Goal: Contribute content

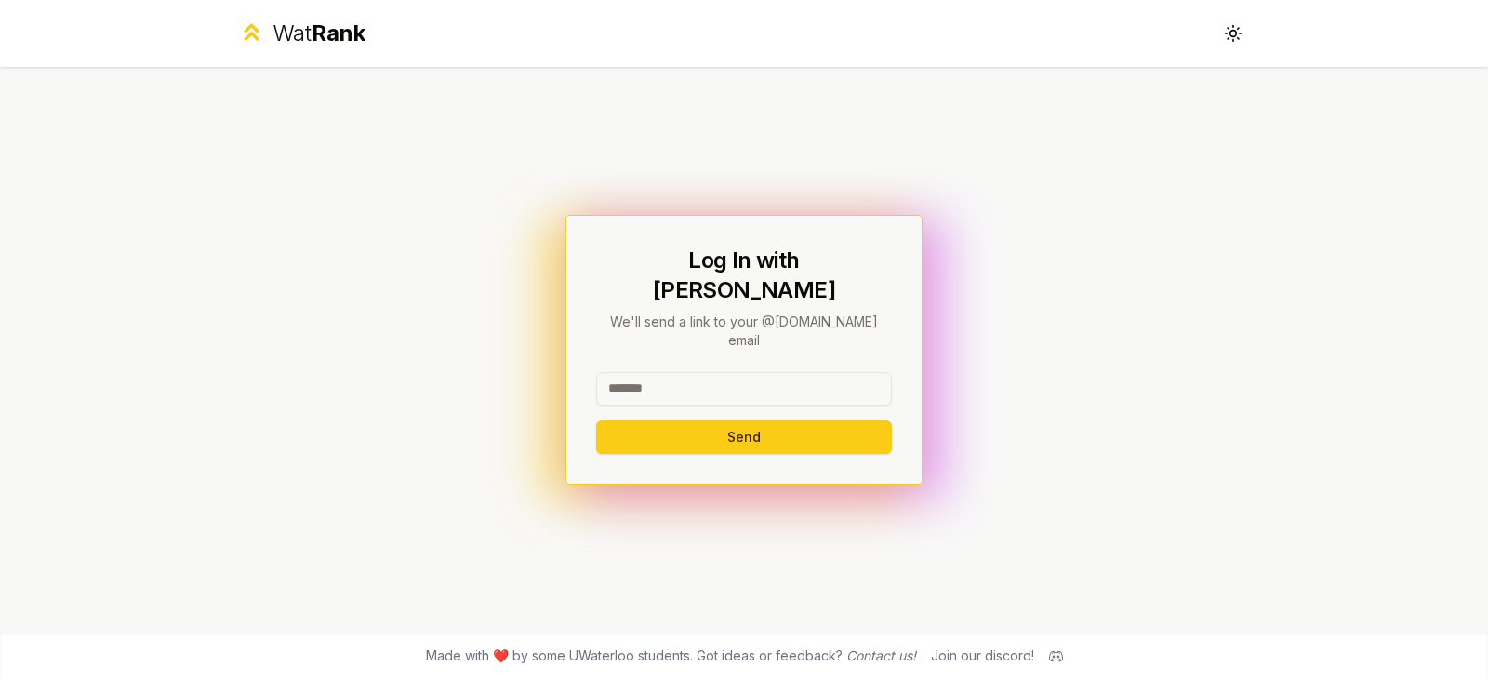
click at [786, 372] on input at bounding box center [744, 388] width 296 height 33
type input "*******"
click at [596, 420] on button "Send" at bounding box center [744, 436] width 296 height 33
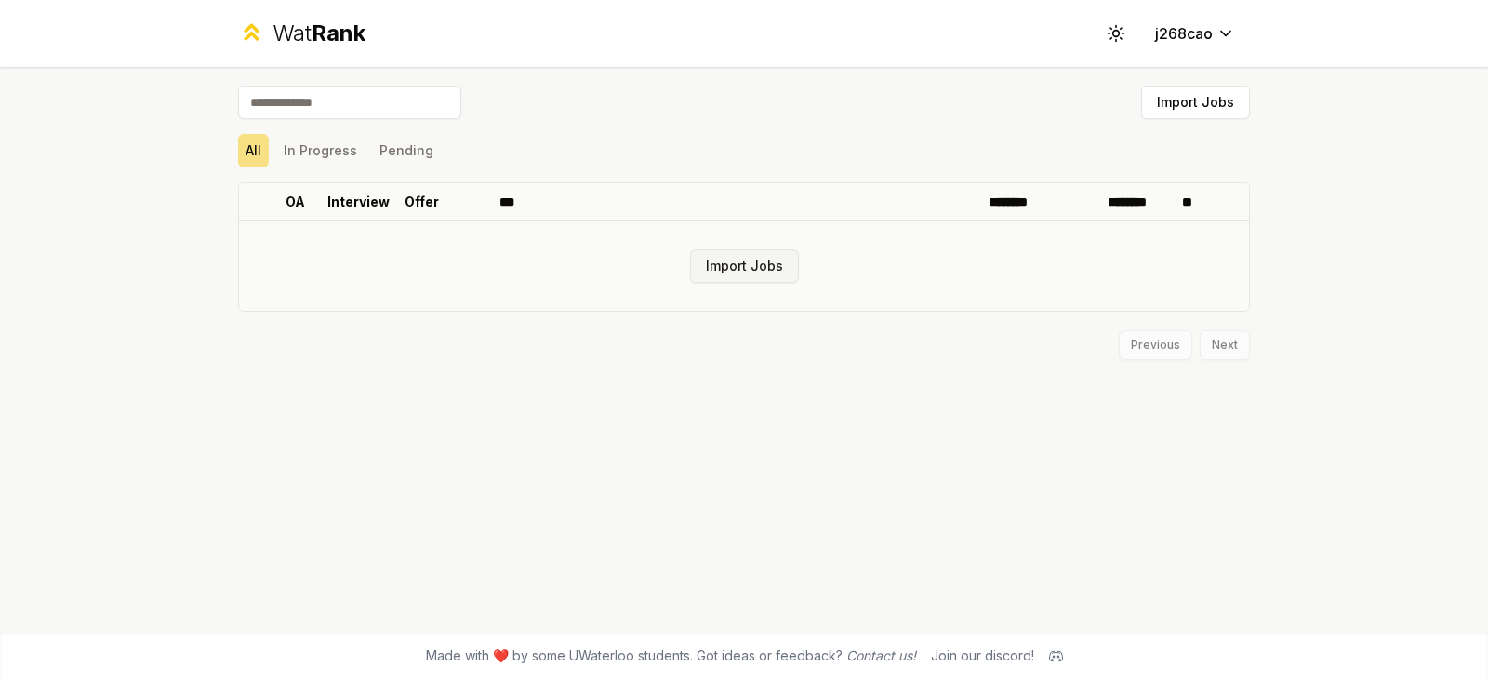
click at [754, 253] on button "Import Jobs" at bounding box center [744, 265] width 109 height 33
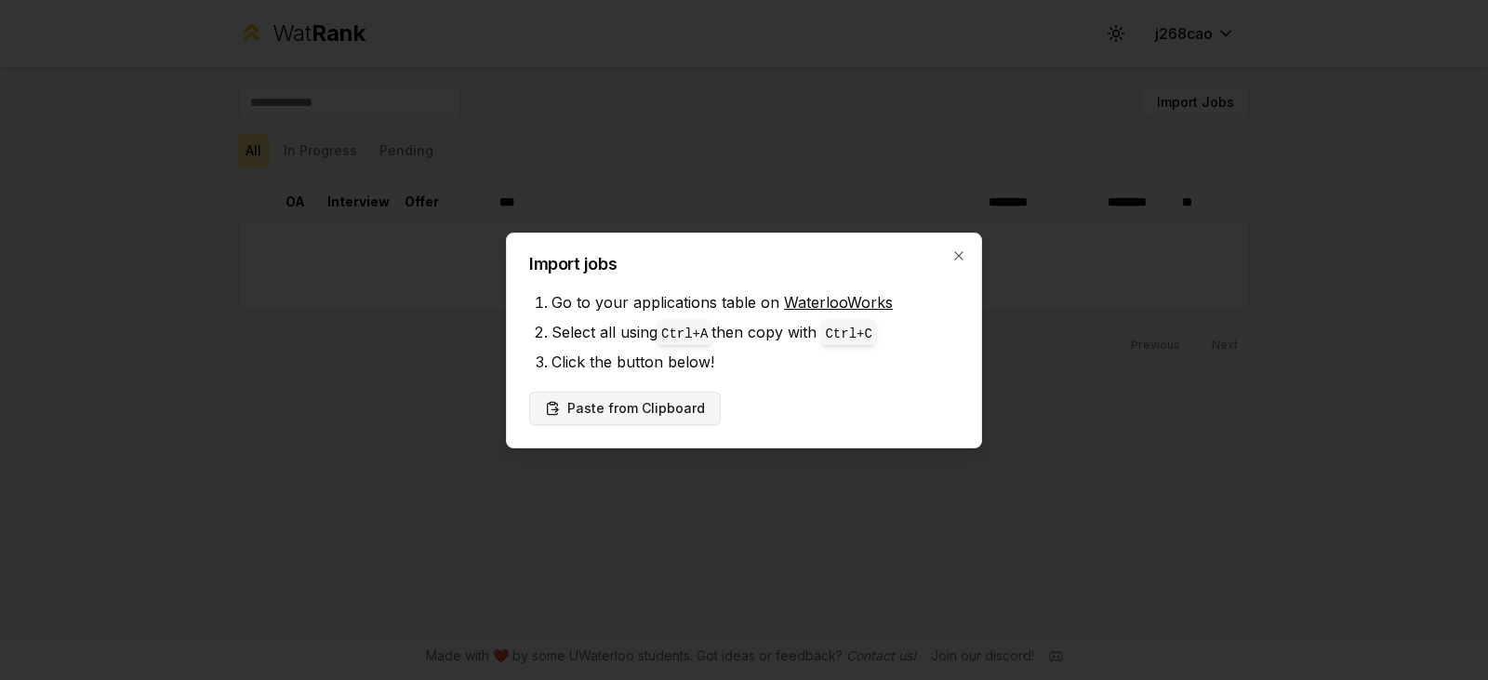
click at [697, 395] on button "Paste from Clipboard" at bounding box center [625, 408] width 192 height 33
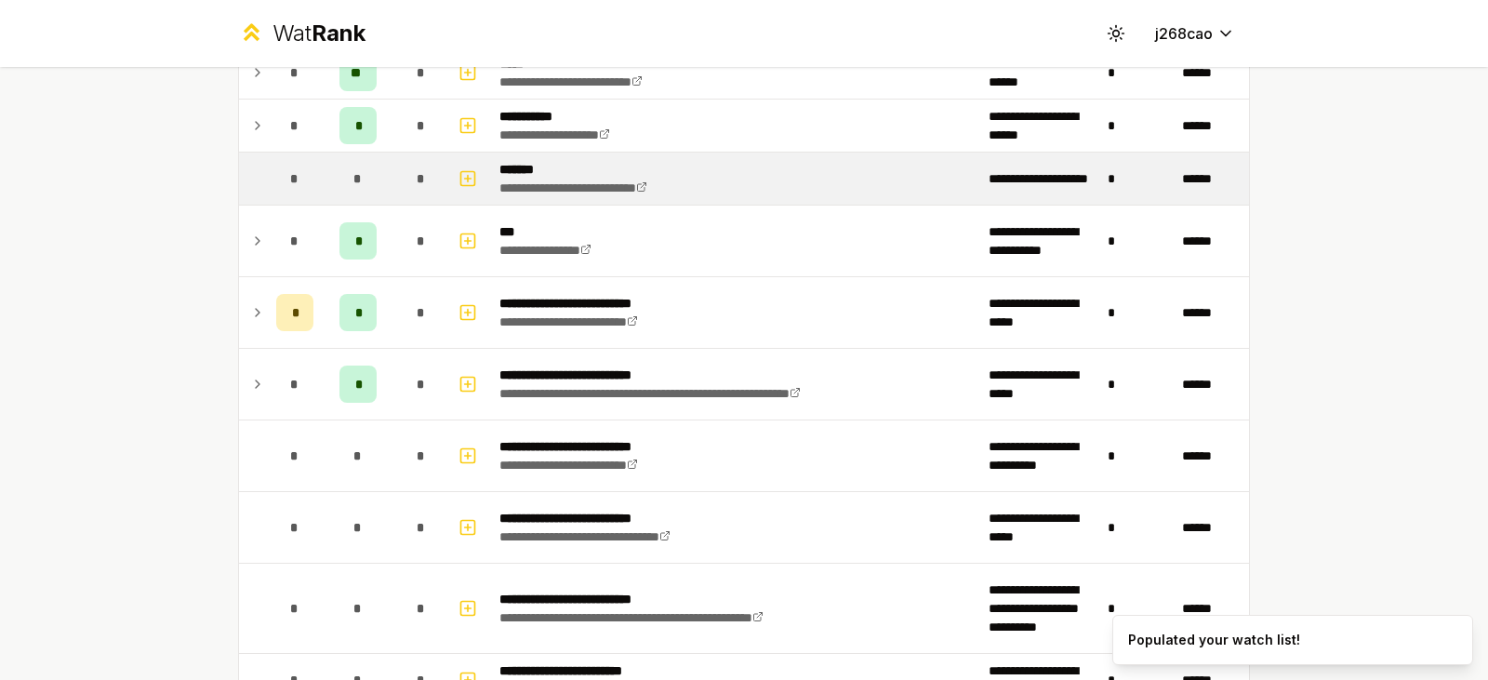
scroll to position [744, 0]
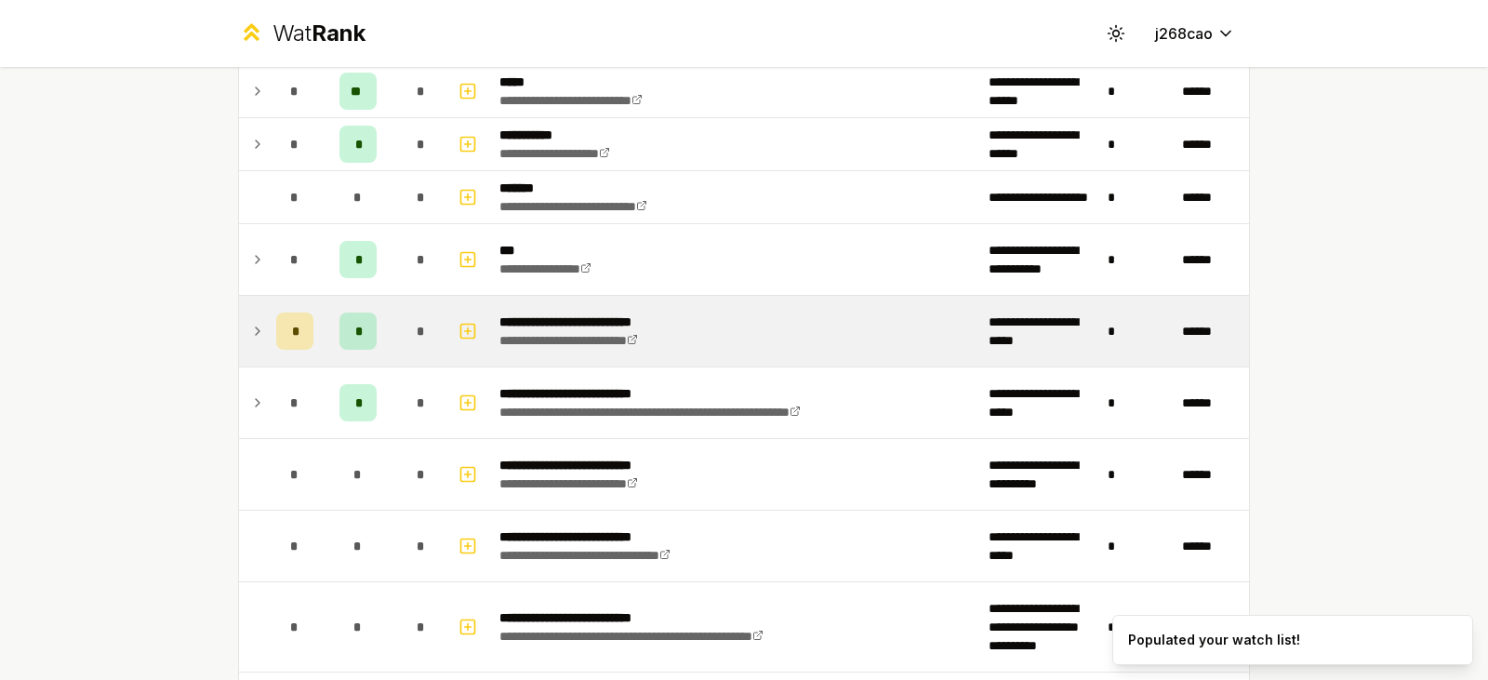
click at [250, 327] on icon at bounding box center [257, 331] width 15 height 22
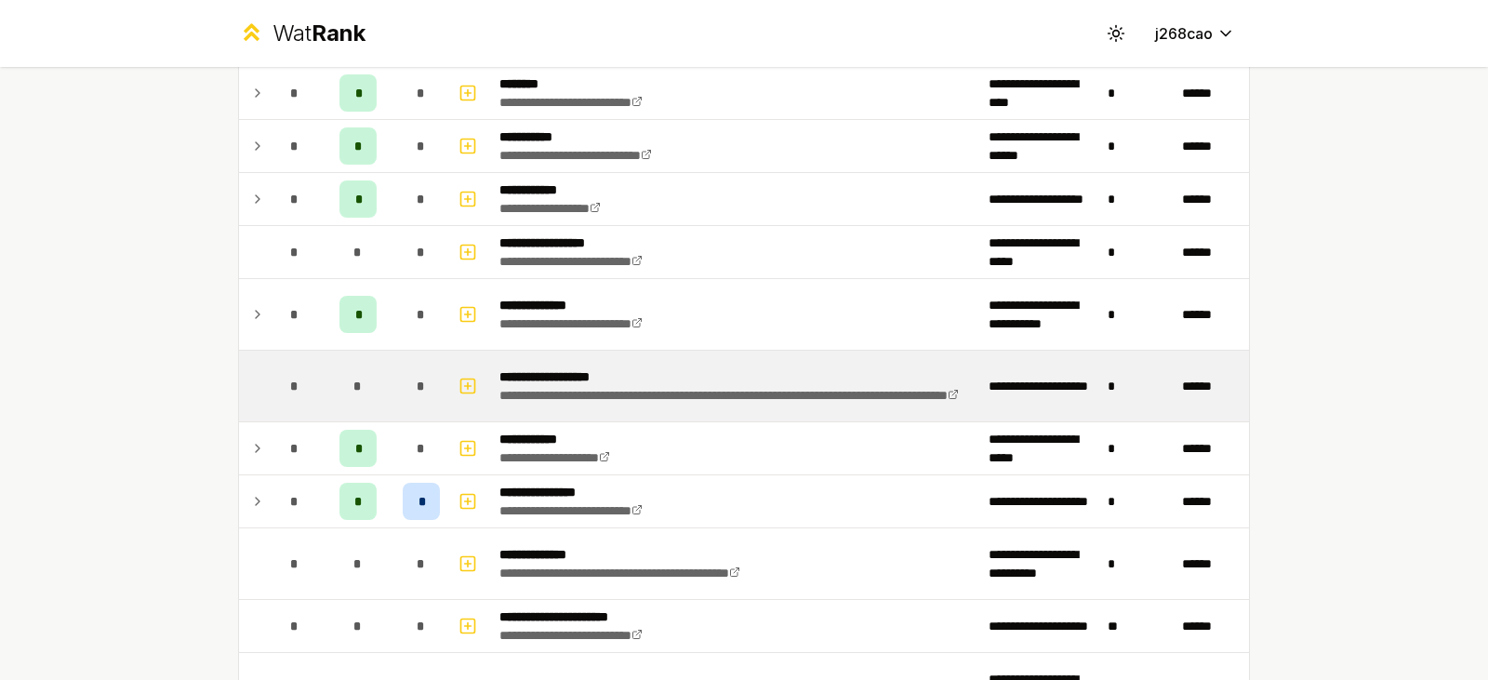
scroll to position [1674, 0]
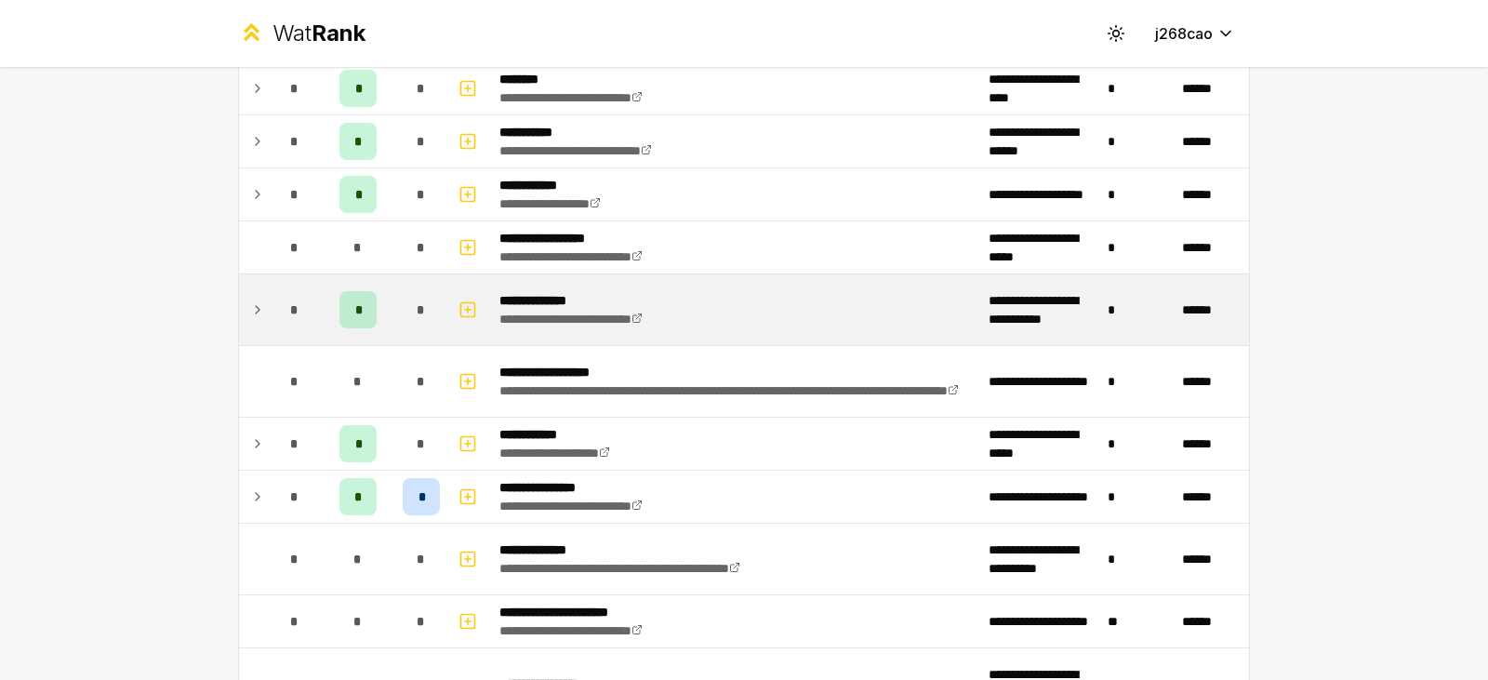
click at [252, 314] on icon at bounding box center [257, 310] width 15 height 22
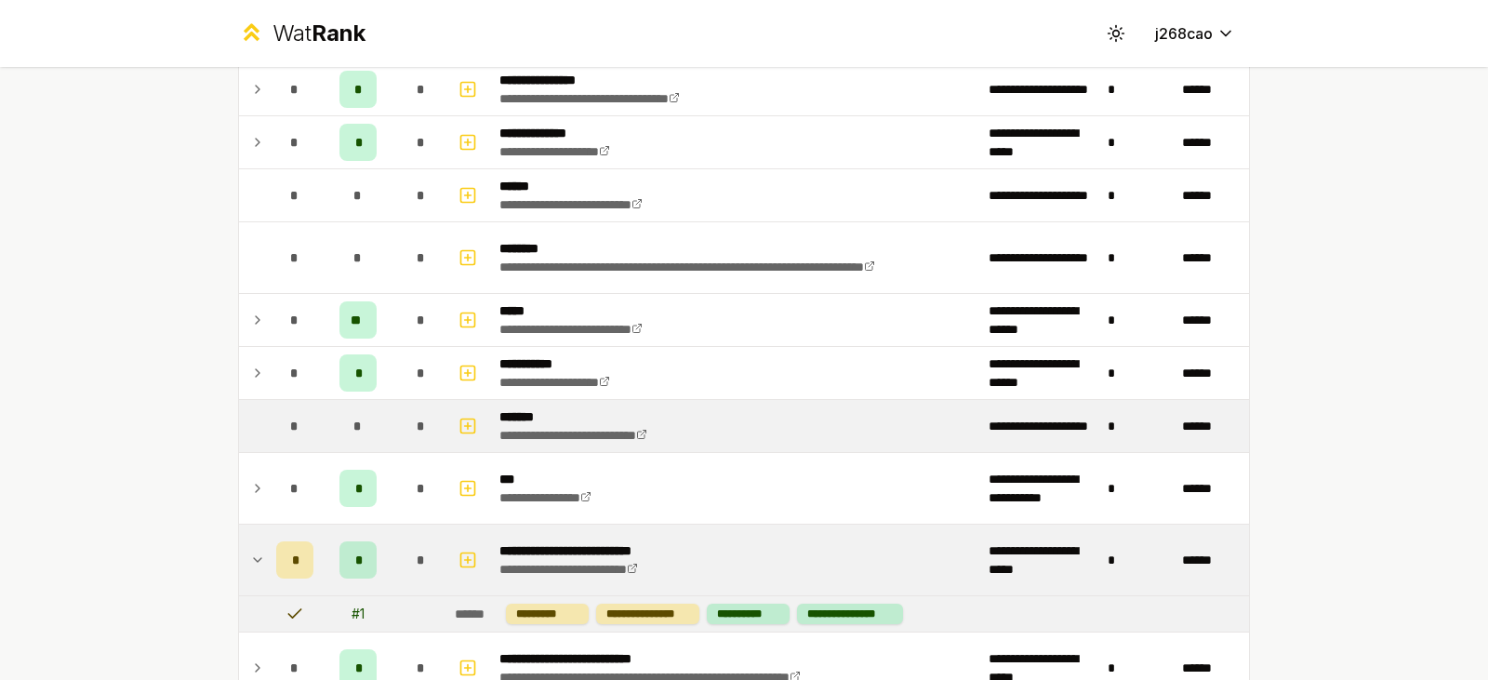
scroll to position [0, 0]
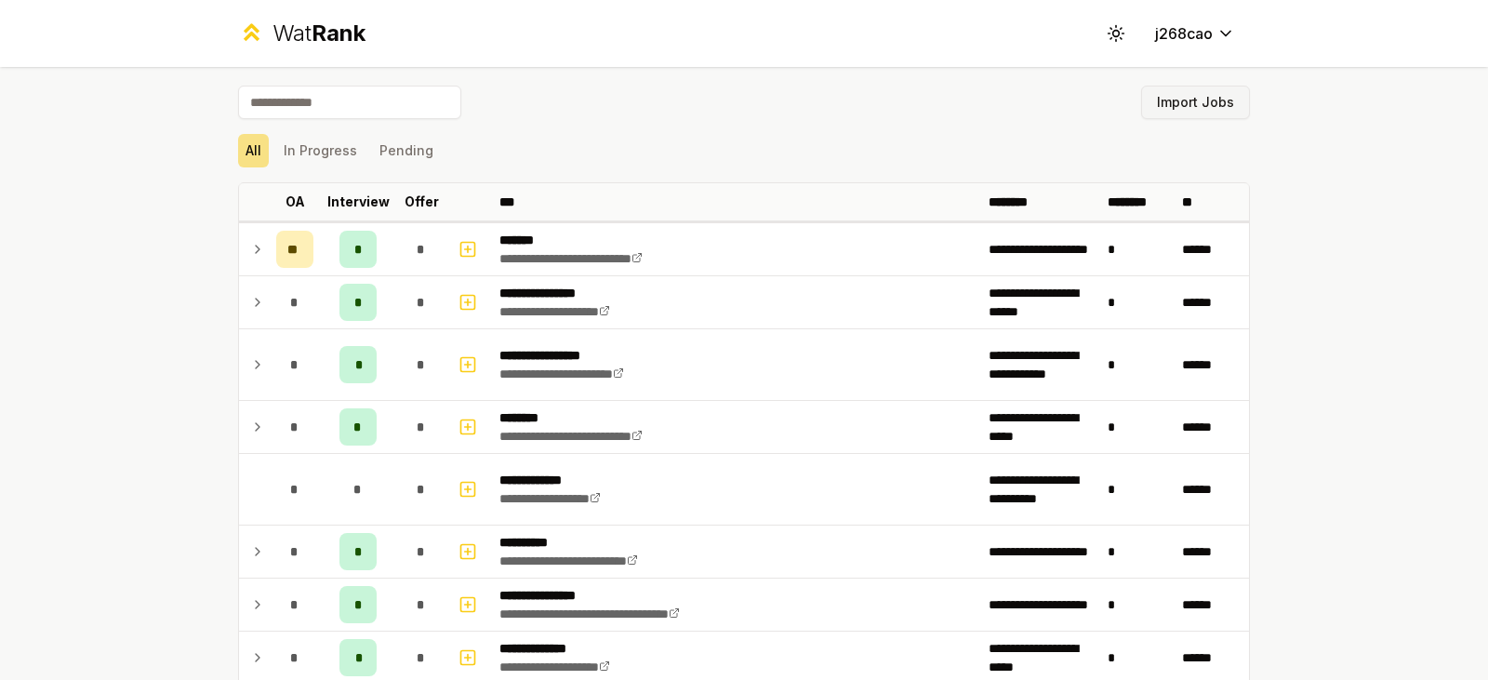
click at [1186, 106] on button "Import Jobs" at bounding box center [1195, 102] width 109 height 33
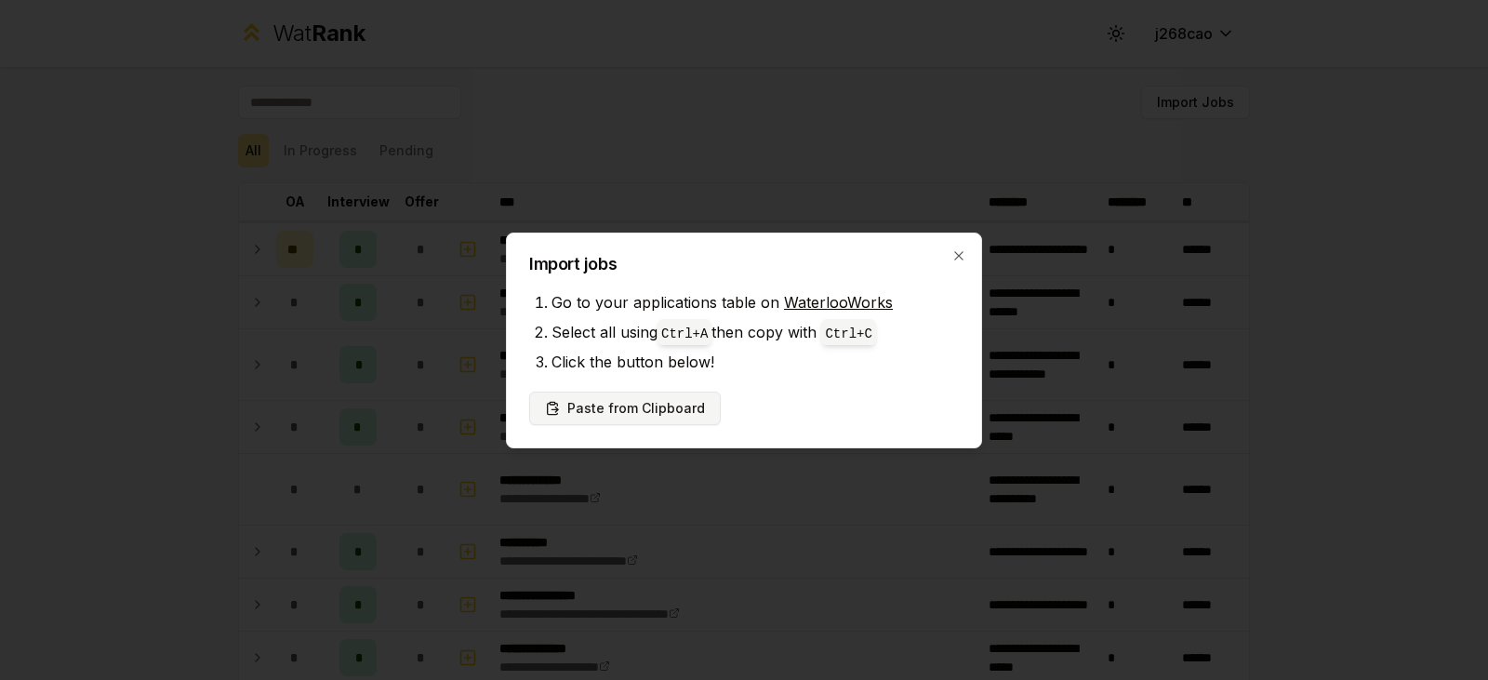
click at [628, 408] on button "Paste from Clipboard" at bounding box center [625, 408] width 192 height 33
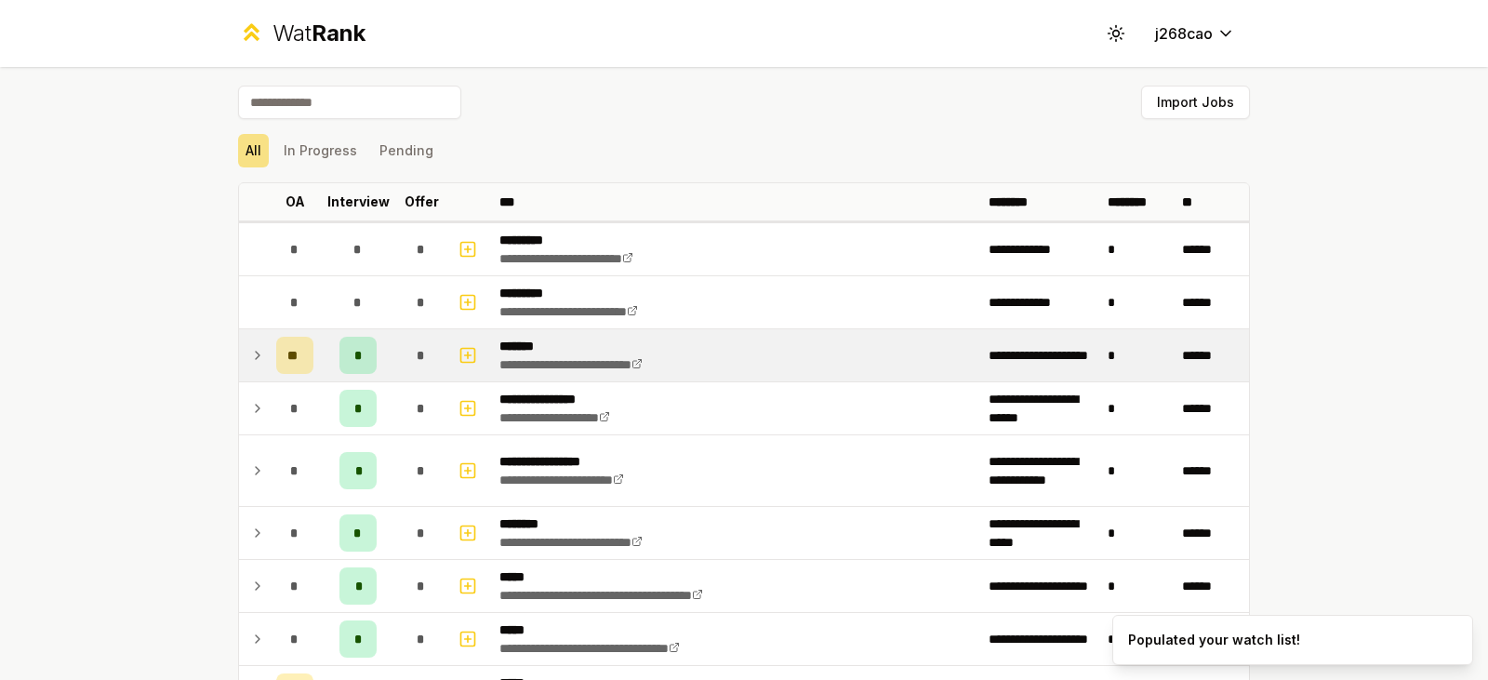
click at [254, 362] on icon at bounding box center [257, 355] width 15 height 22
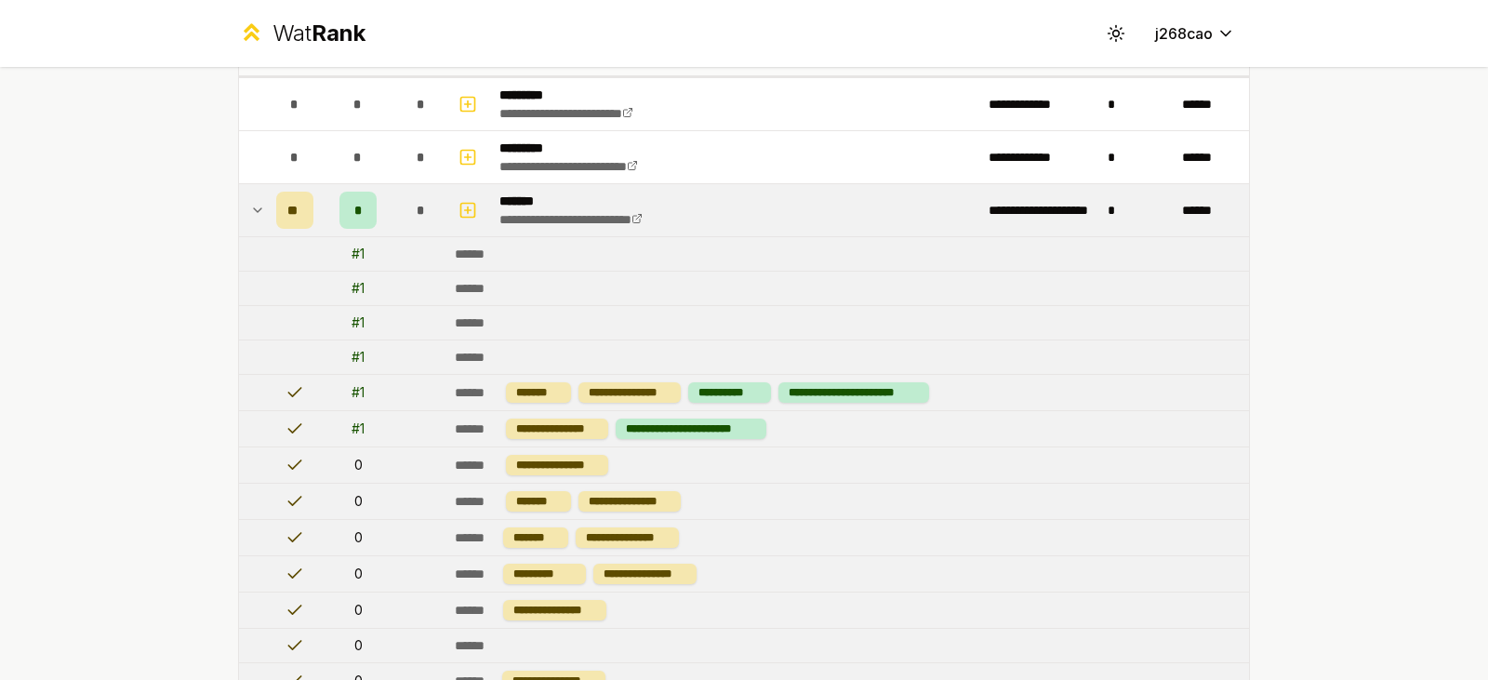
scroll to position [93, 0]
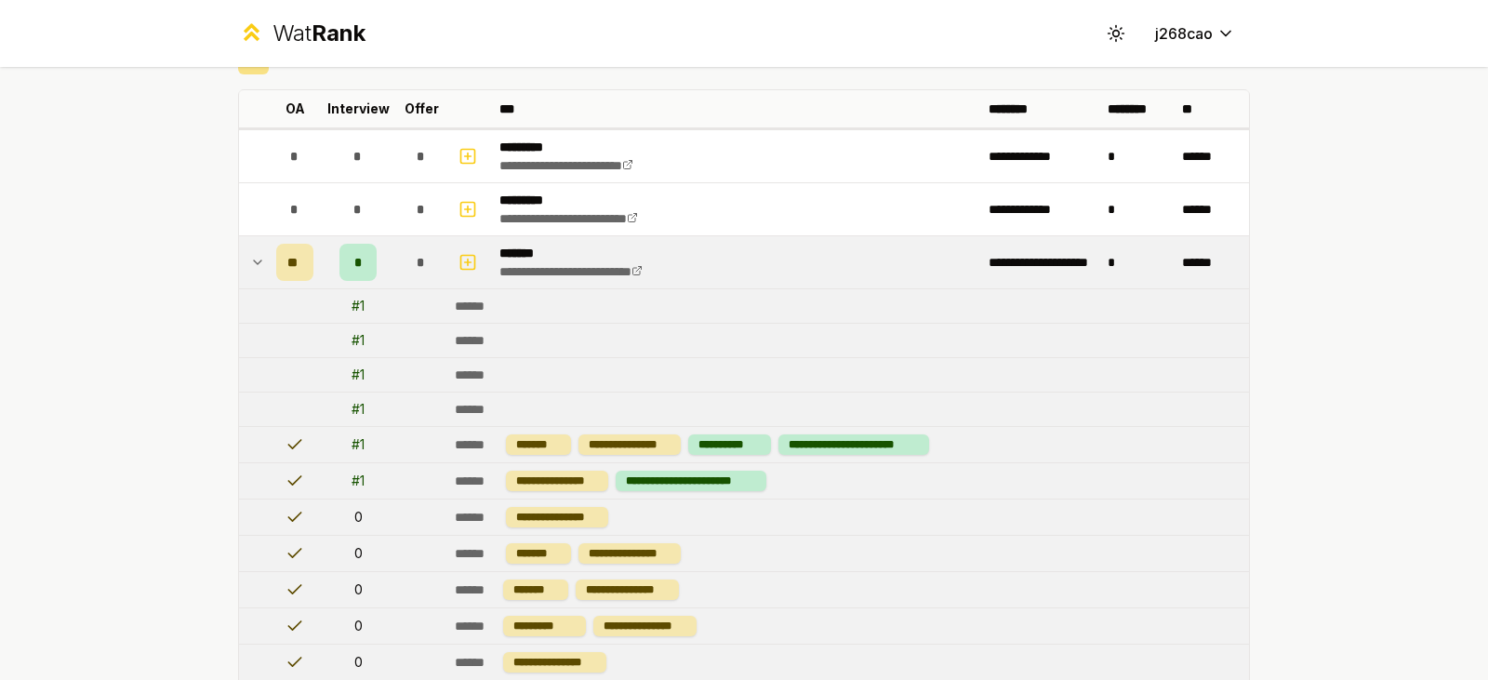
click at [250, 254] on icon at bounding box center [257, 262] width 15 height 22
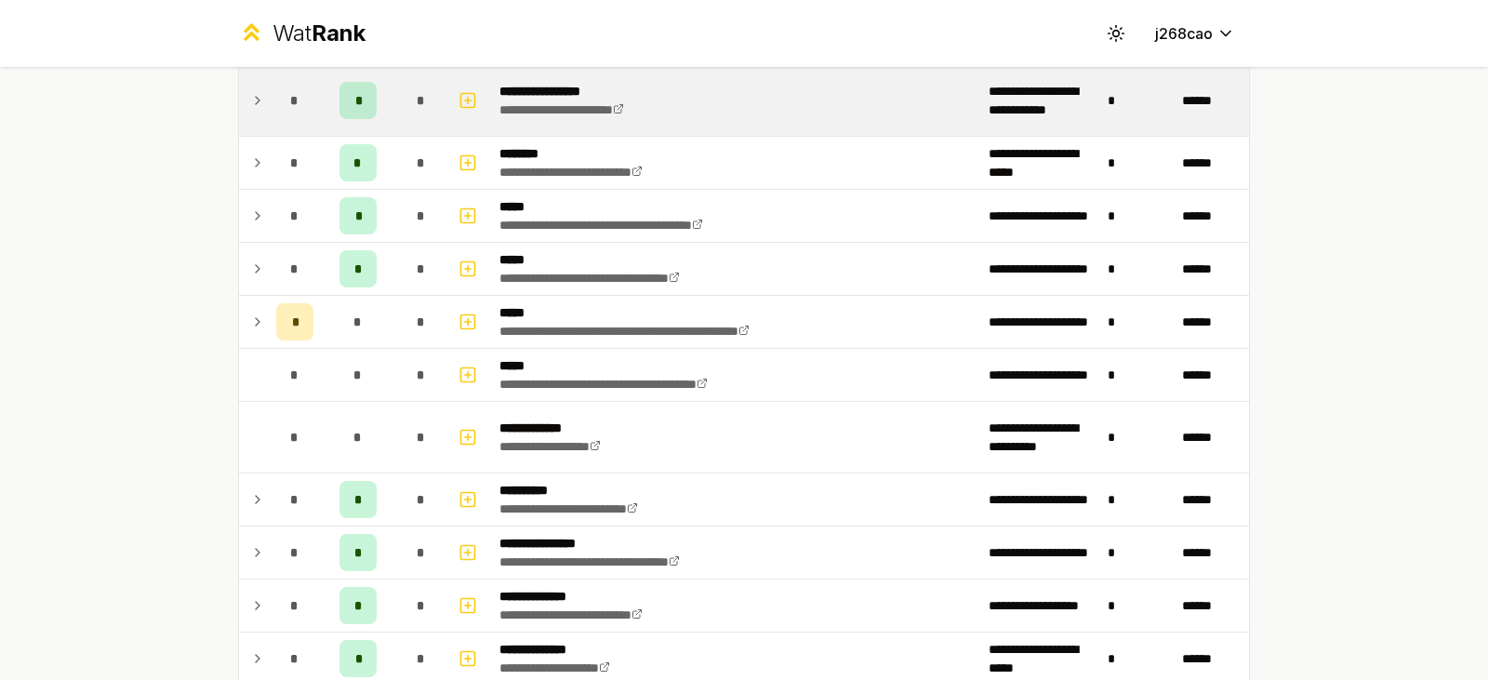
scroll to position [372, 0]
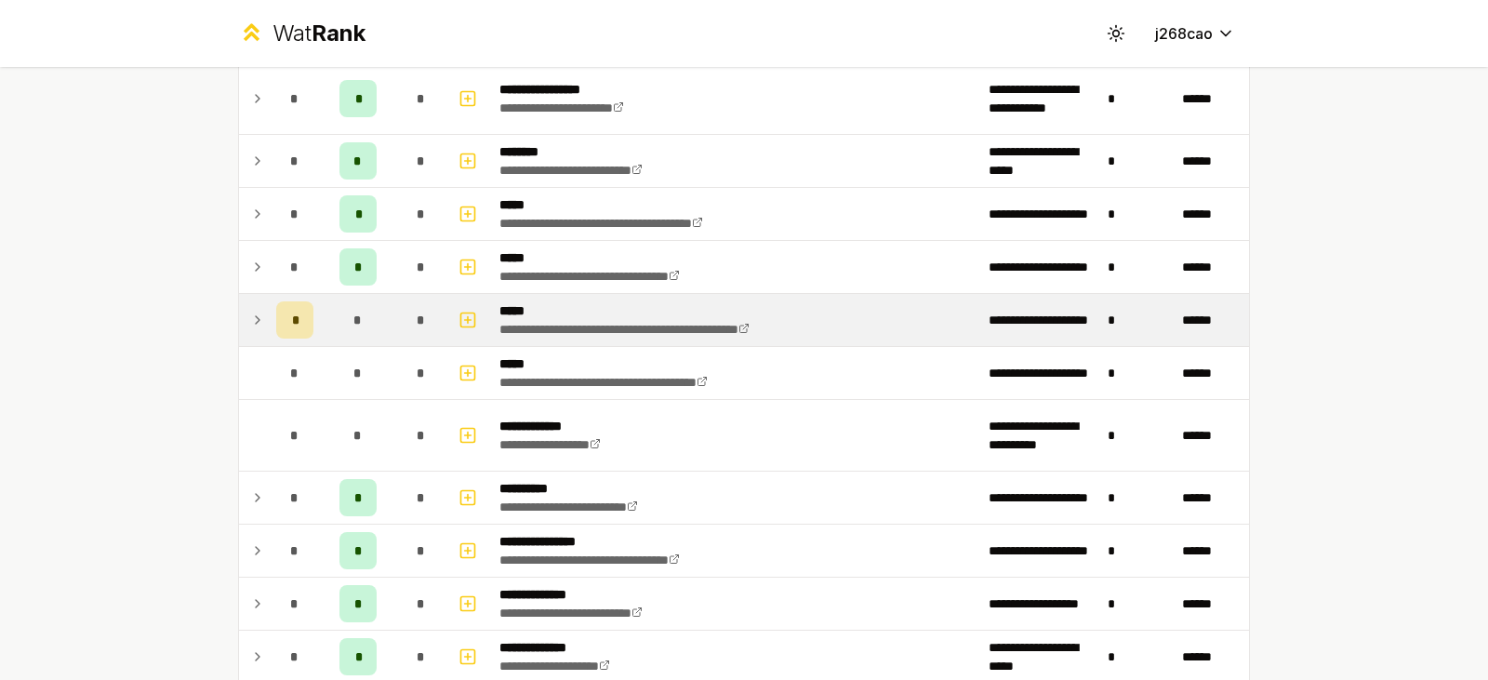
click at [254, 328] on icon at bounding box center [257, 320] width 15 height 22
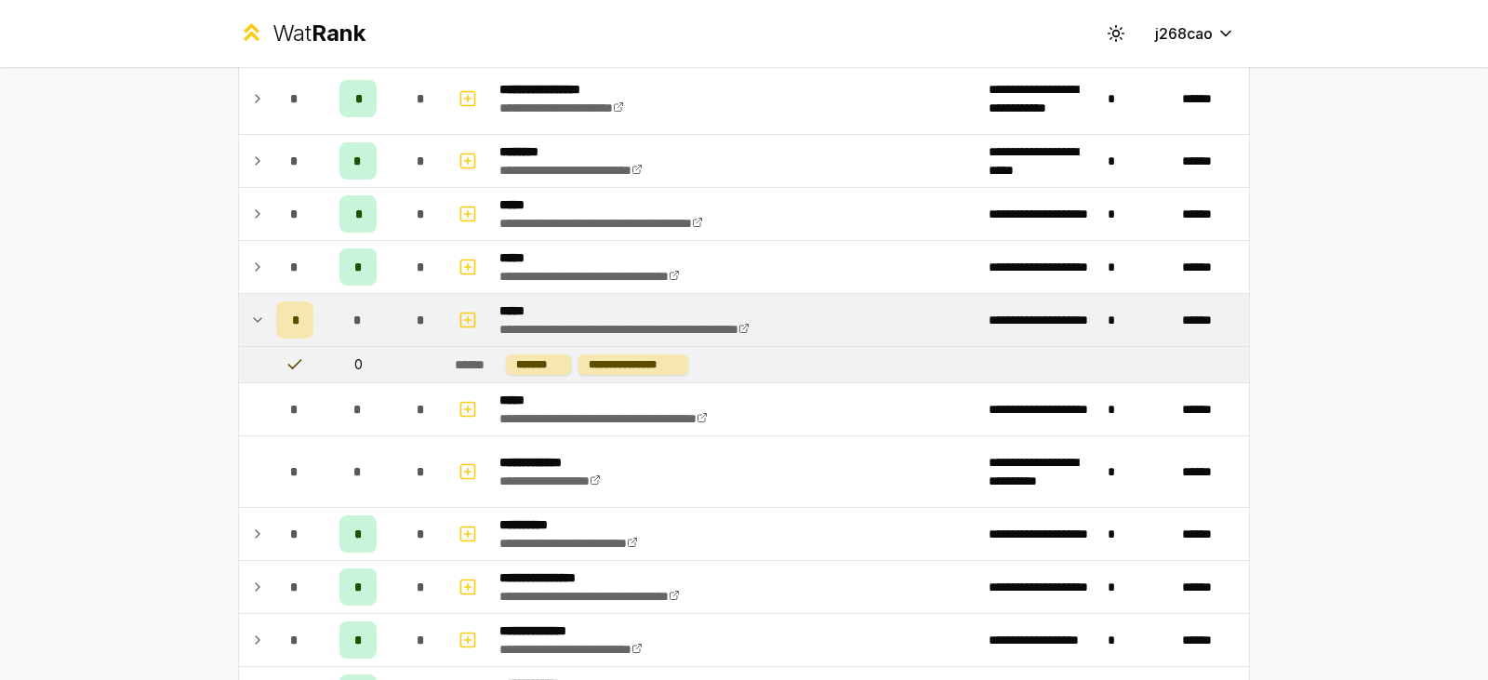
click at [254, 328] on icon at bounding box center [257, 320] width 15 height 22
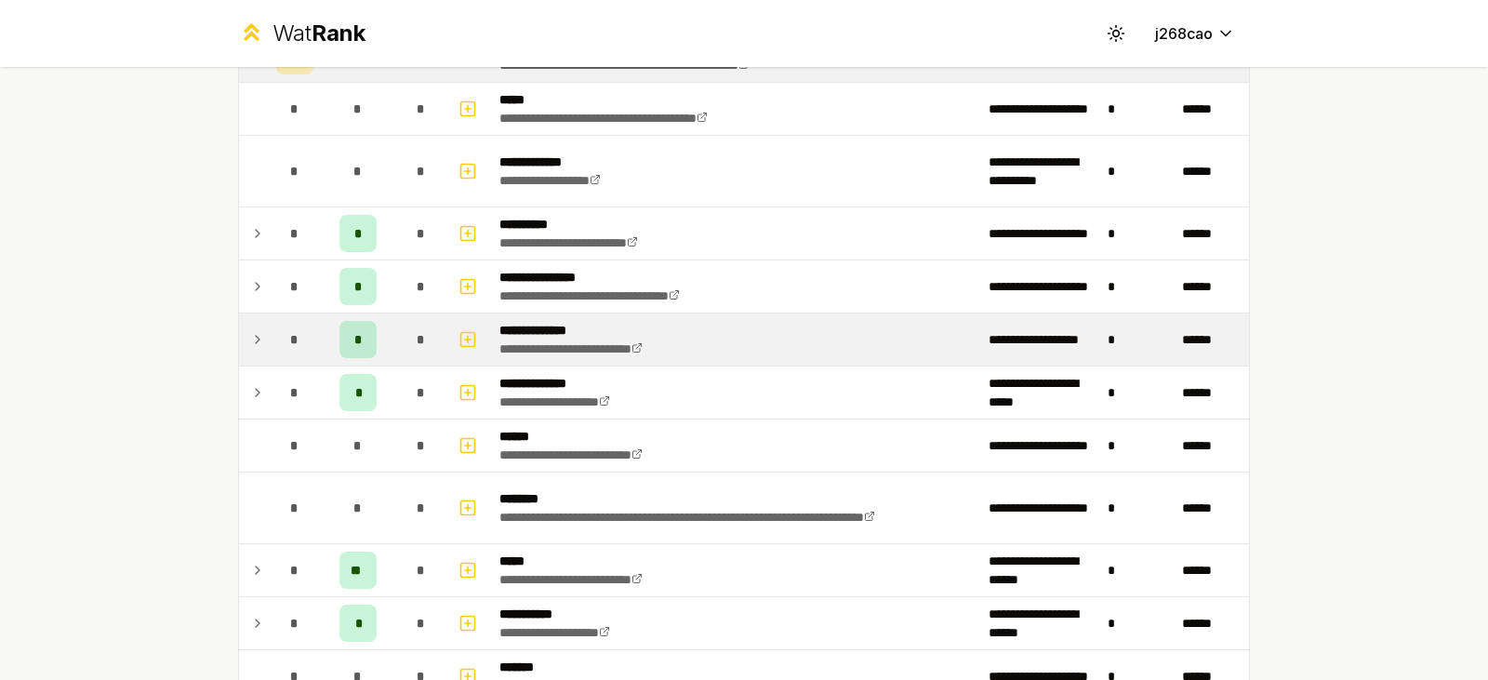
scroll to position [651, 0]
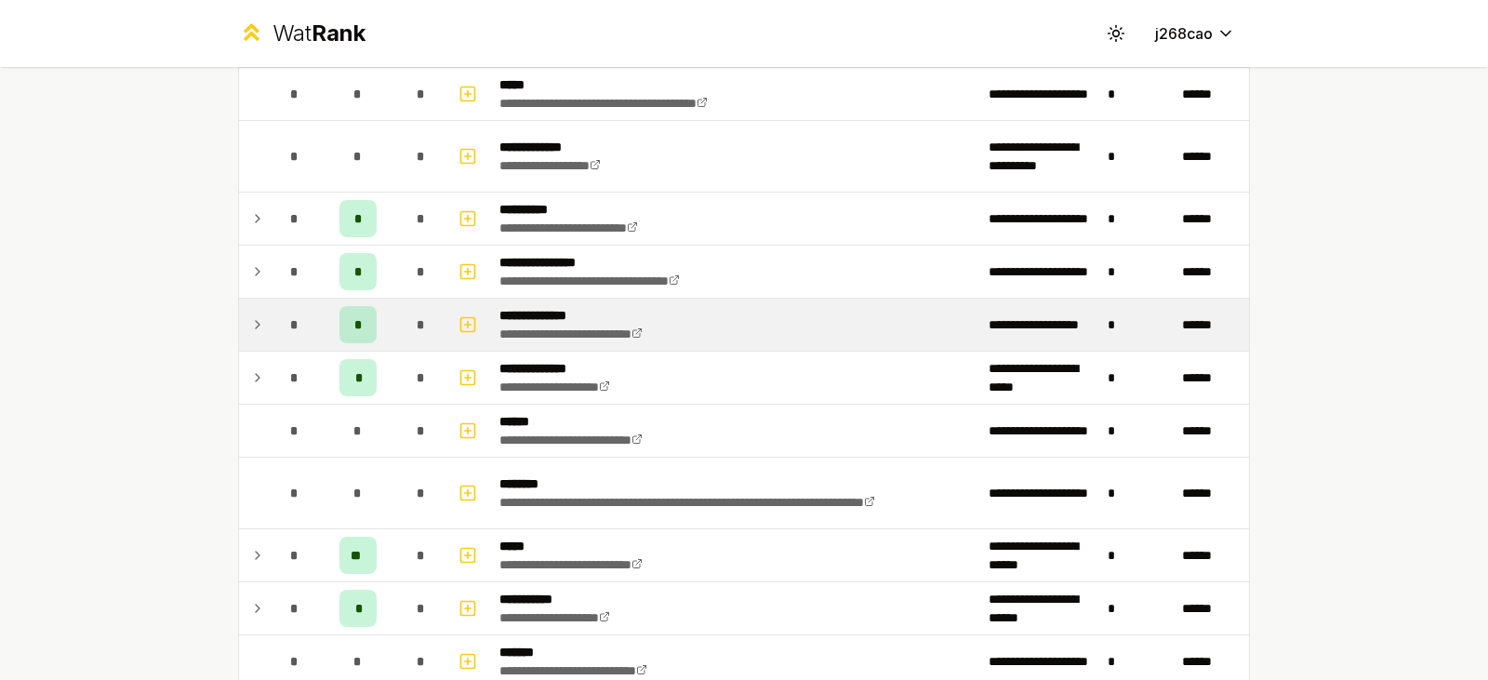
click at [250, 324] on icon at bounding box center [257, 324] width 15 height 22
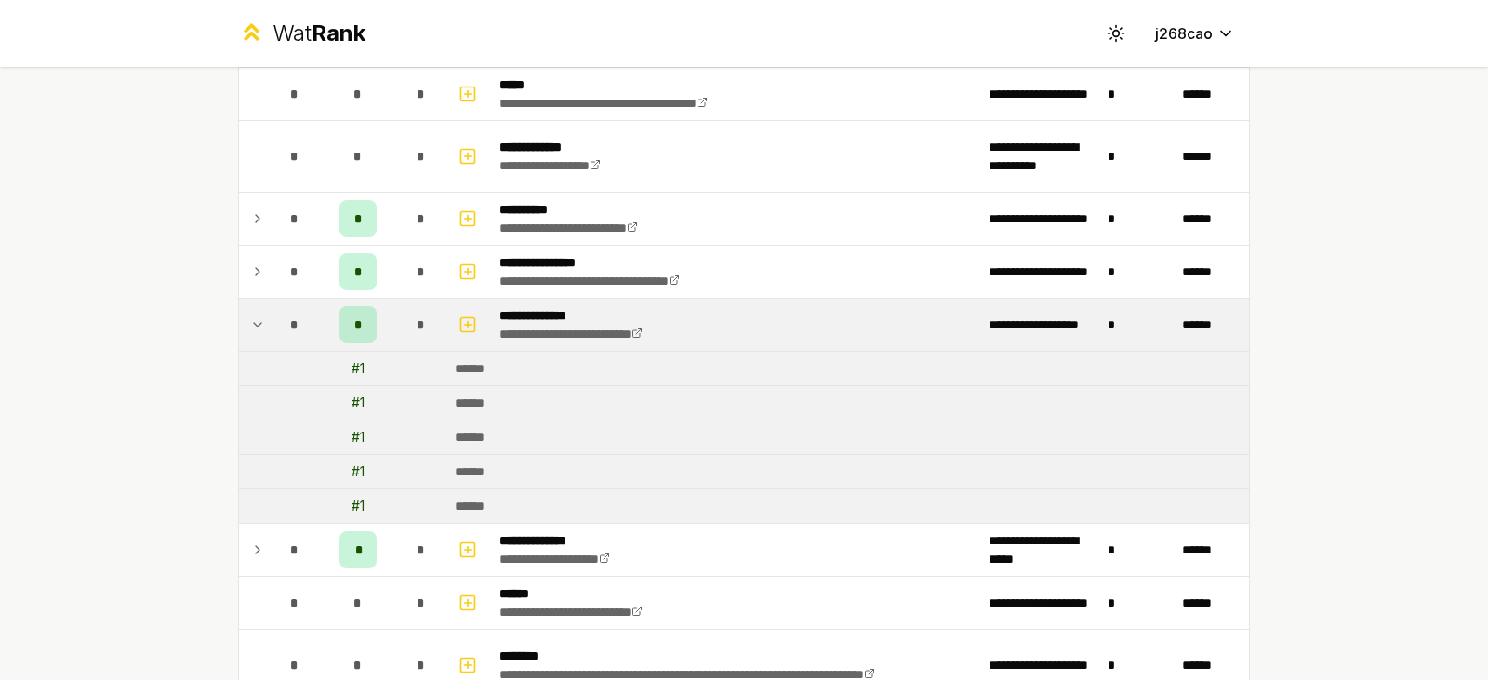
click at [250, 324] on icon at bounding box center [257, 324] width 15 height 22
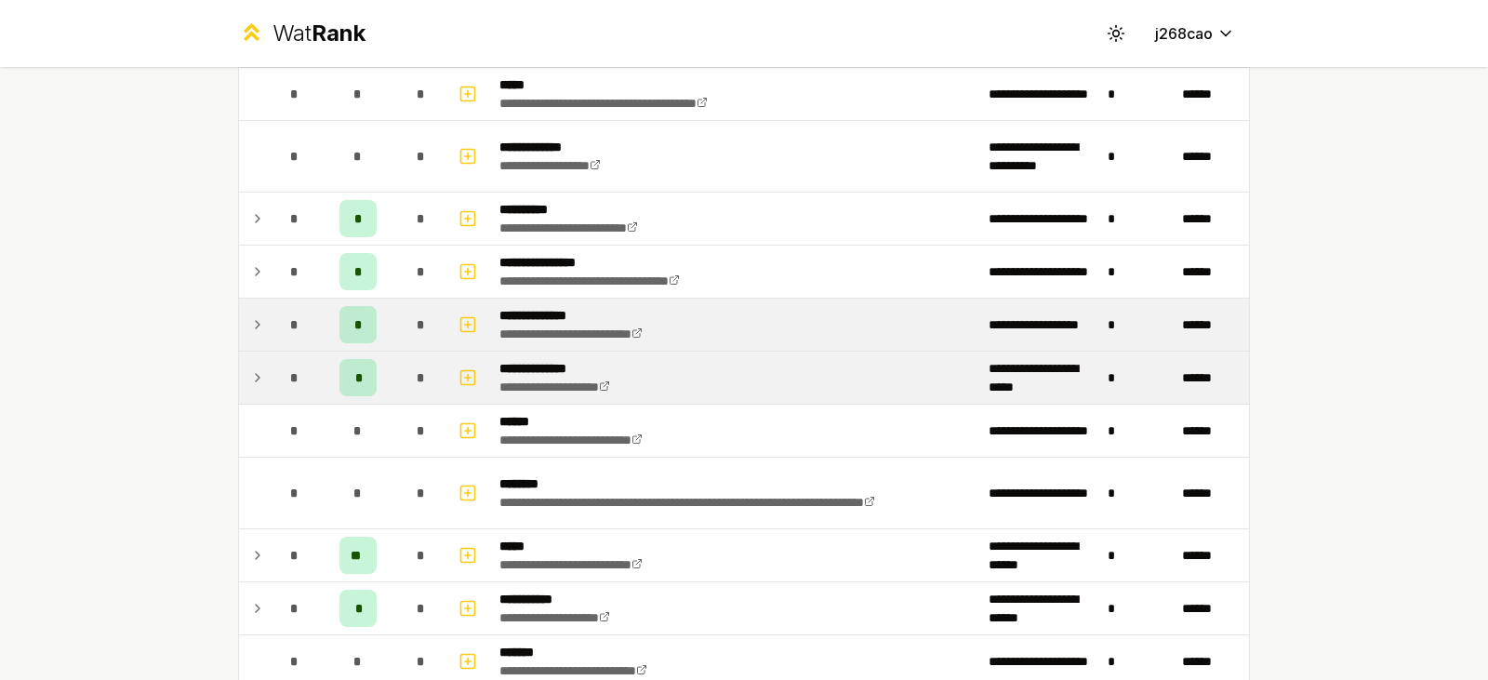
click at [276, 376] on div "*" at bounding box center [294, 377] width 37 height 37
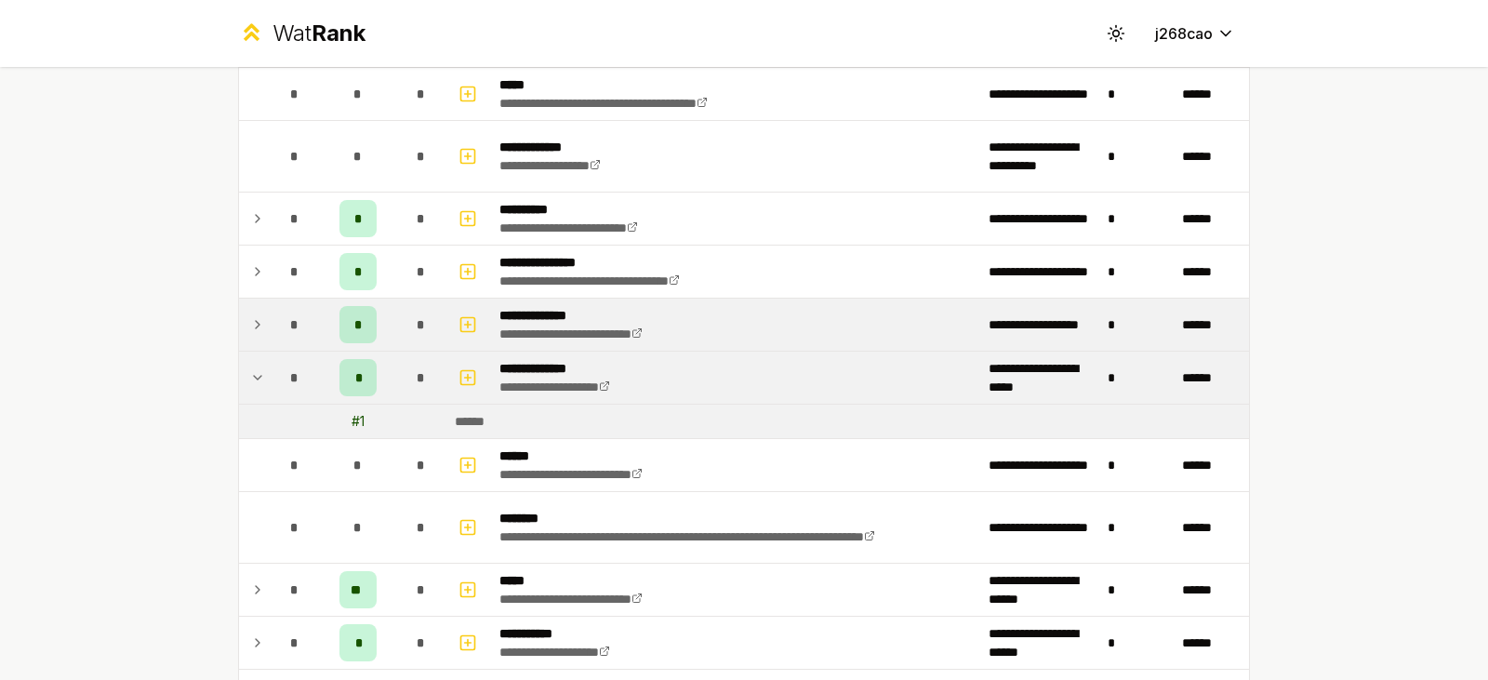
click at [269, 376] on td "*" at bounding box center [295, 378] width 52 height 52
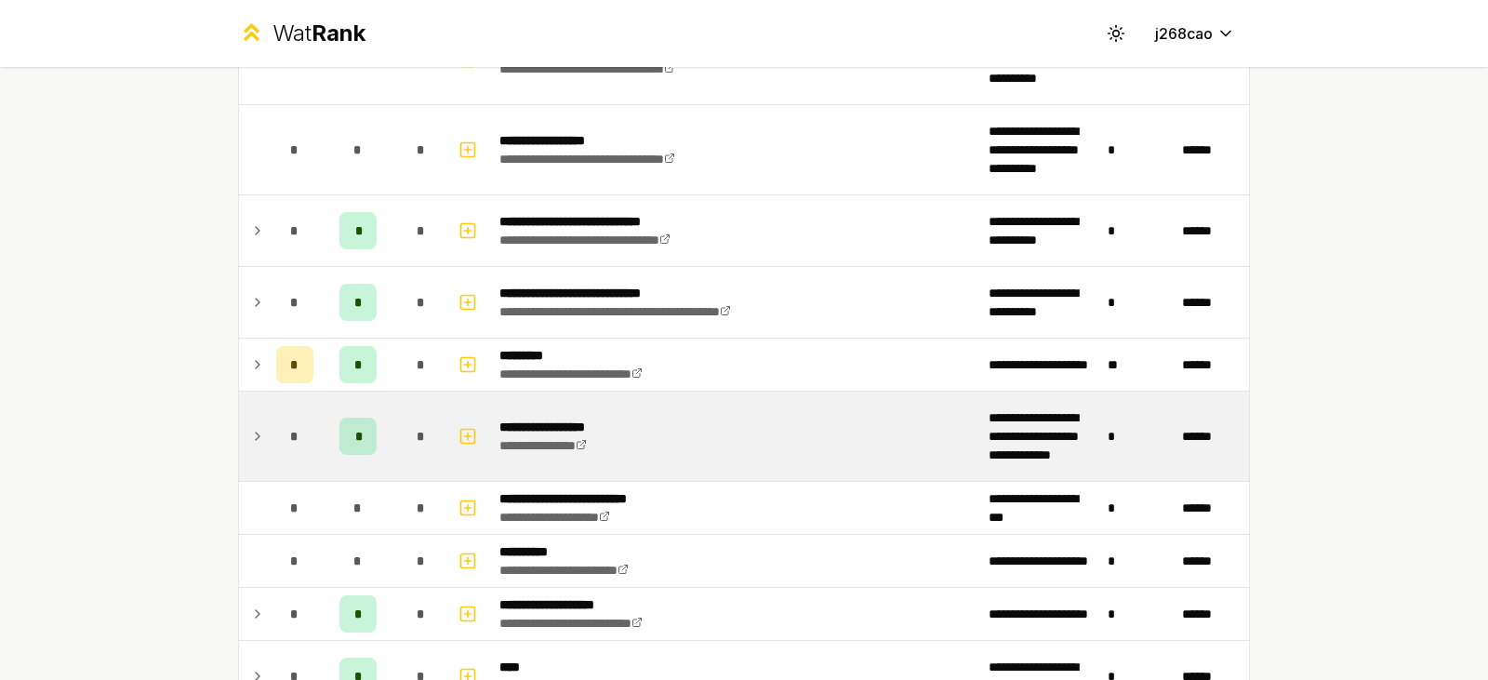
scroll to position [2884, 0]
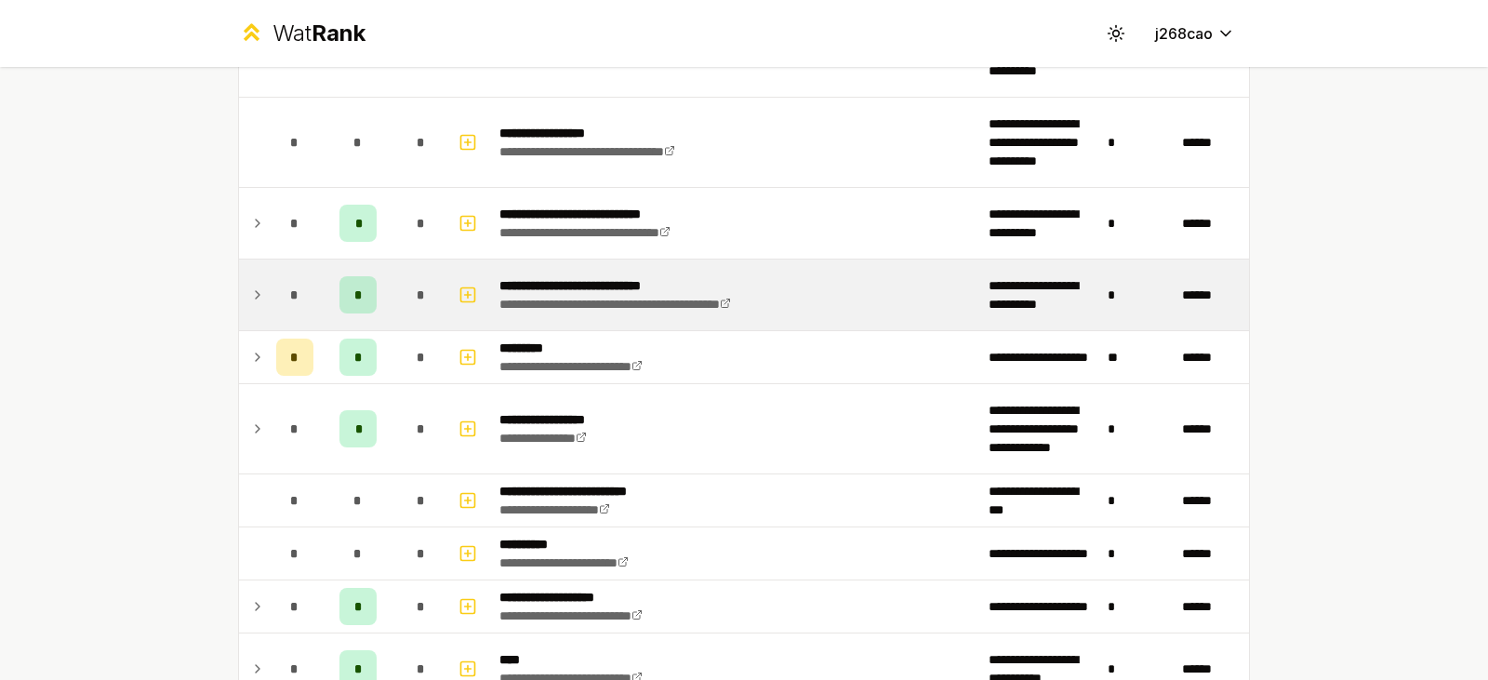
click at [276, 290] on div "*" at bounding box center [294, 294] width 37 height 37
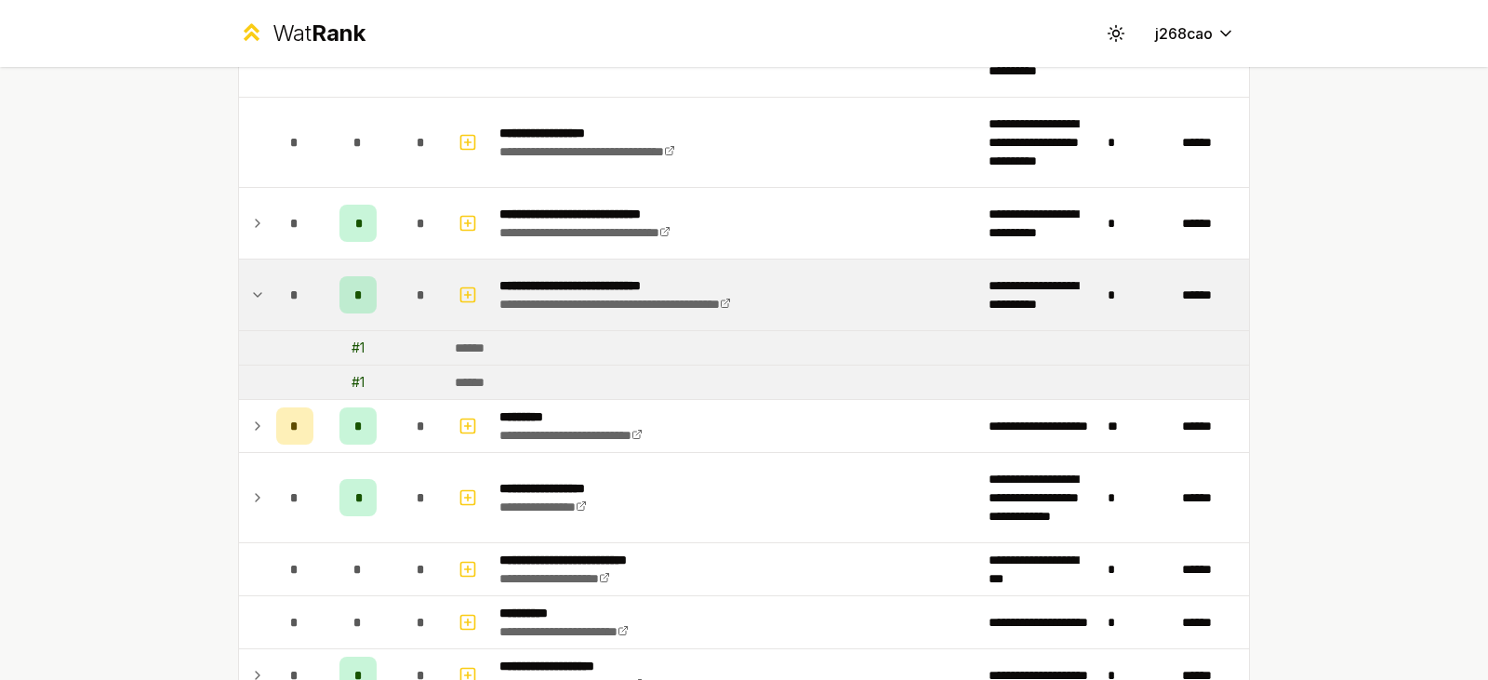
click at [276, 290] on div "*" at bounding box center [294, 294] width 37 height 37
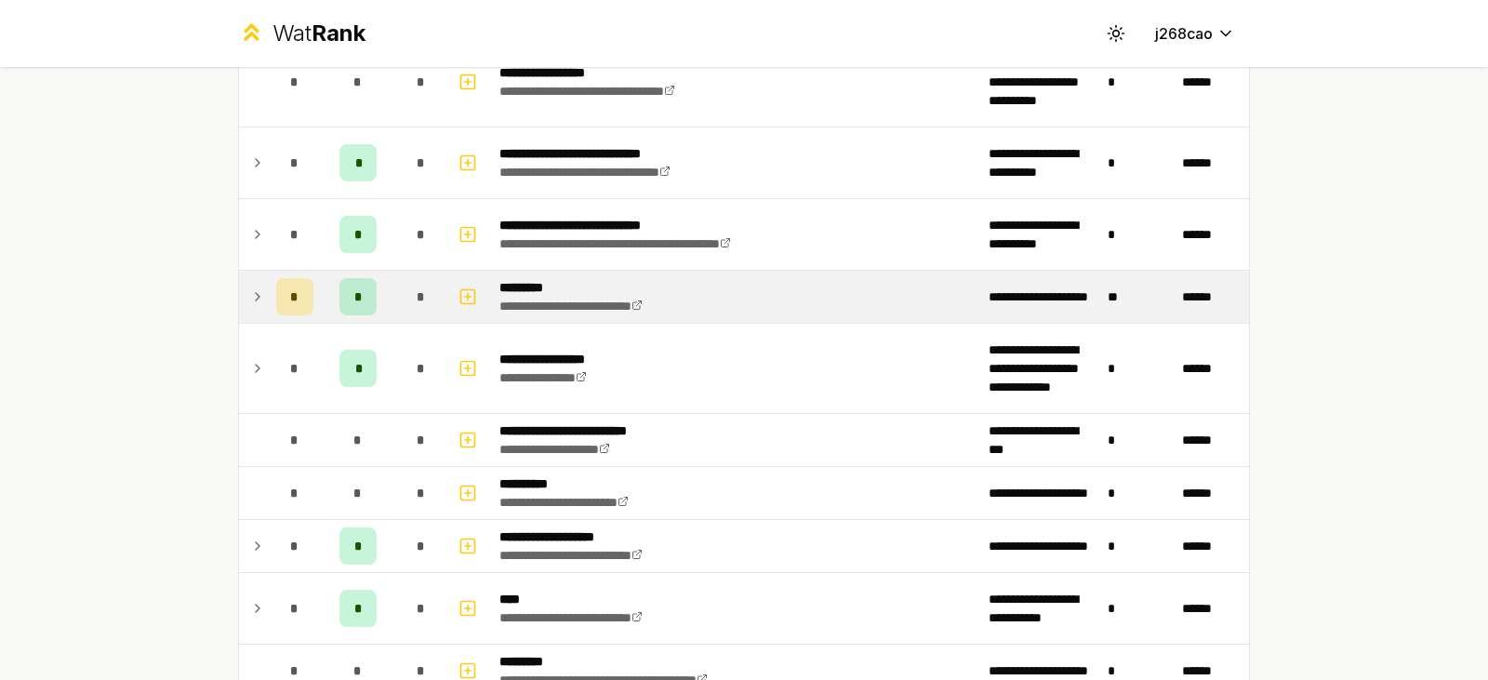
scroll to position [2977, 0]
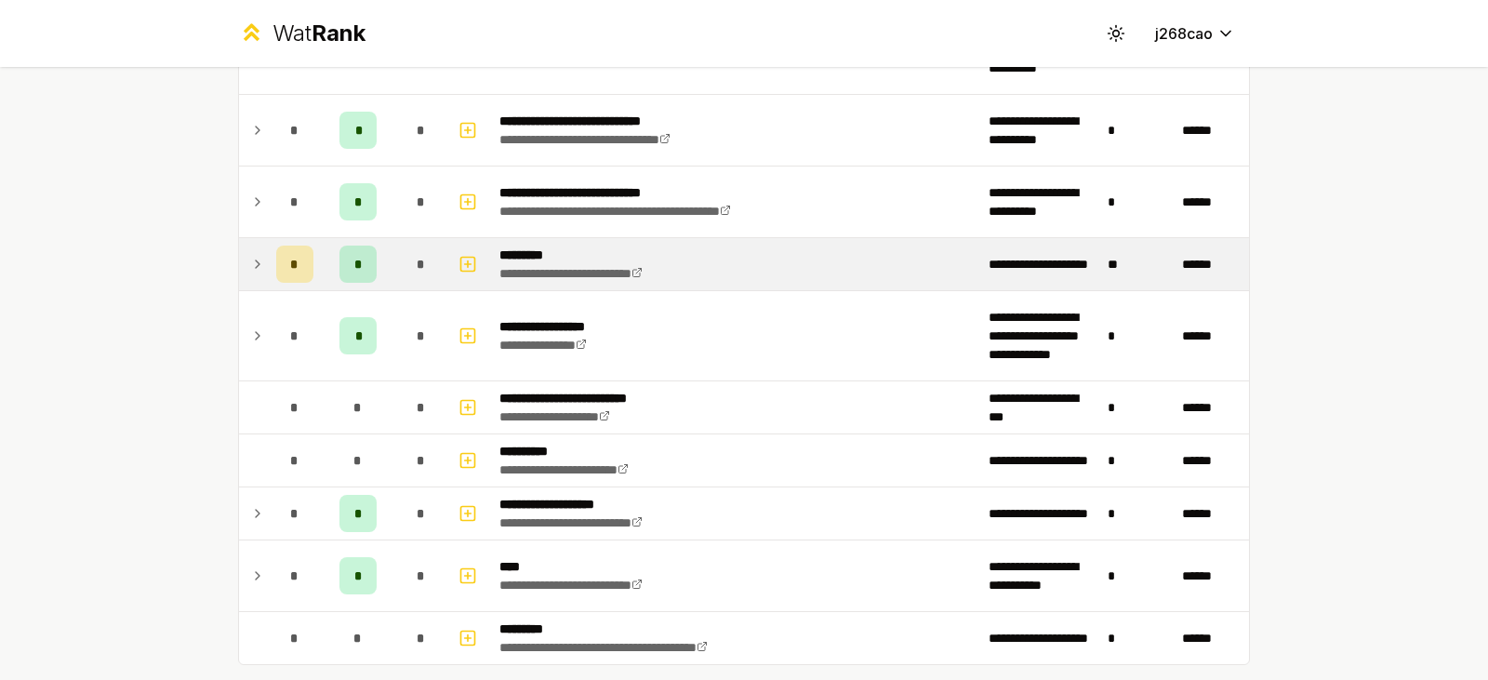
click at [276, 273] on div "*" at bounding box center [294, 264] width 37 height 37
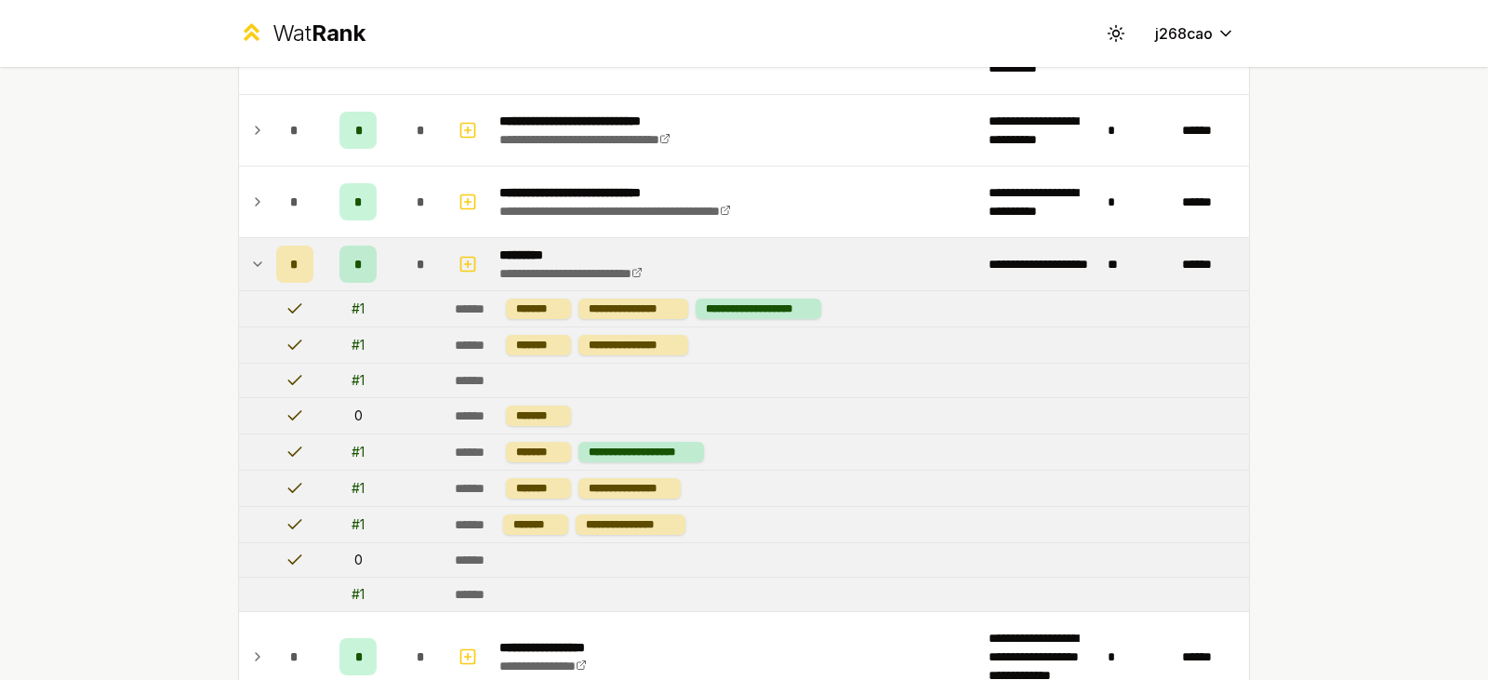
click at [276, 273] on div "*" at bounding box center [294, 264] width 37 height 37
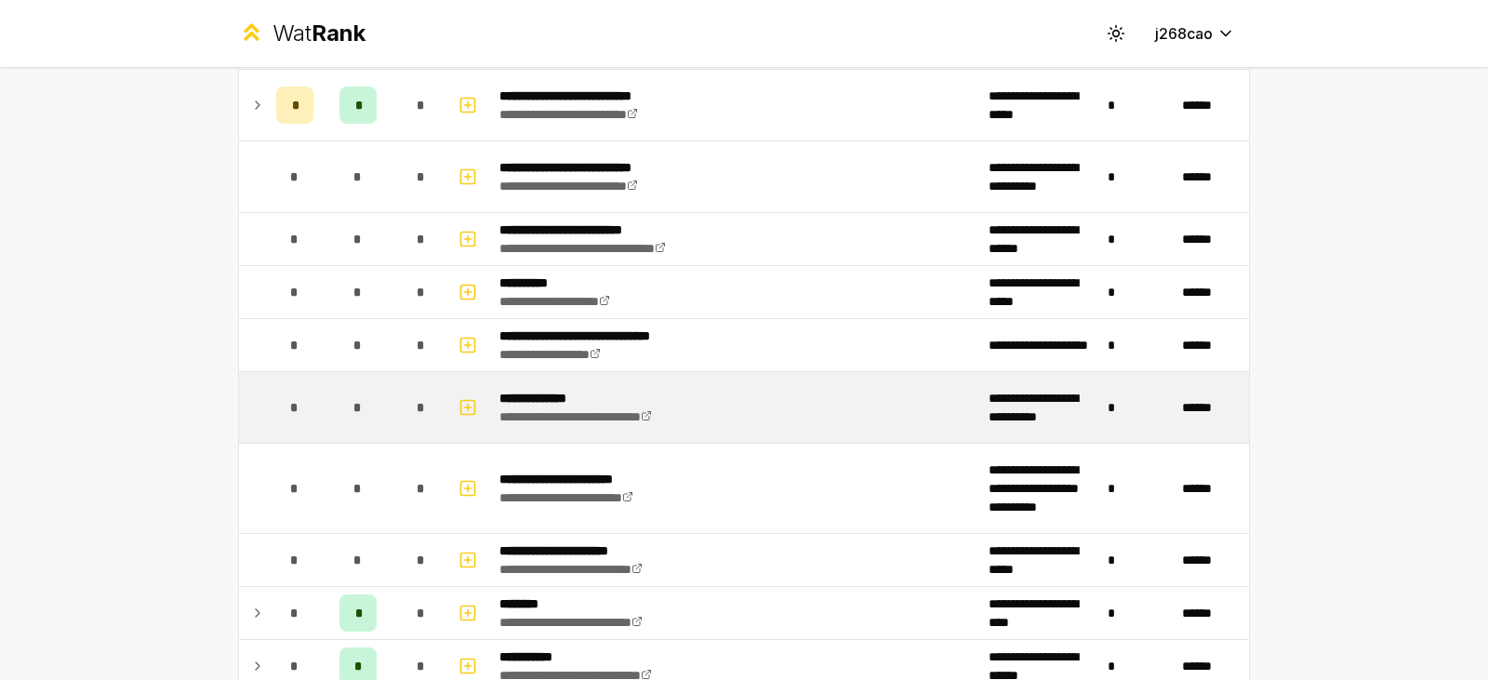
scroll to position [1589, 0]
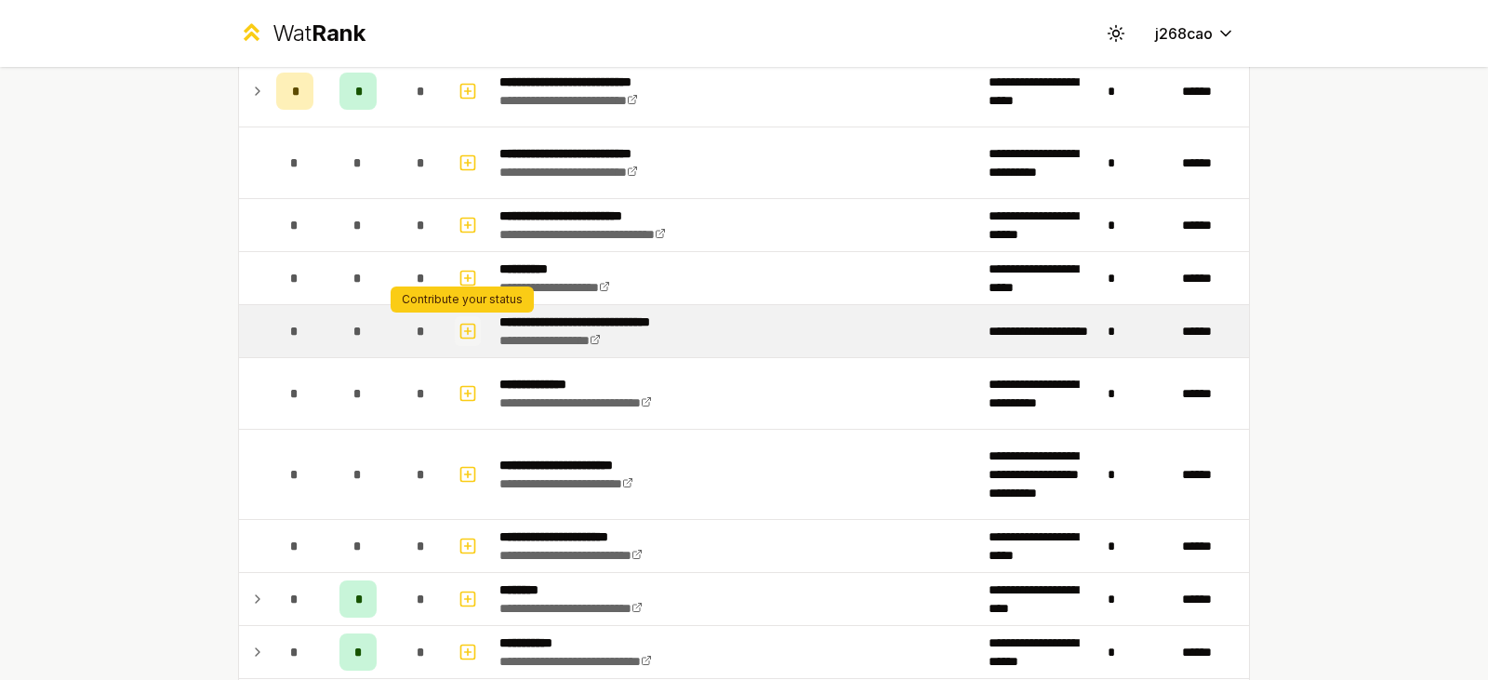
click at [459, 329] on icon "button" at bounding box center [468, 331] width 19 height 22
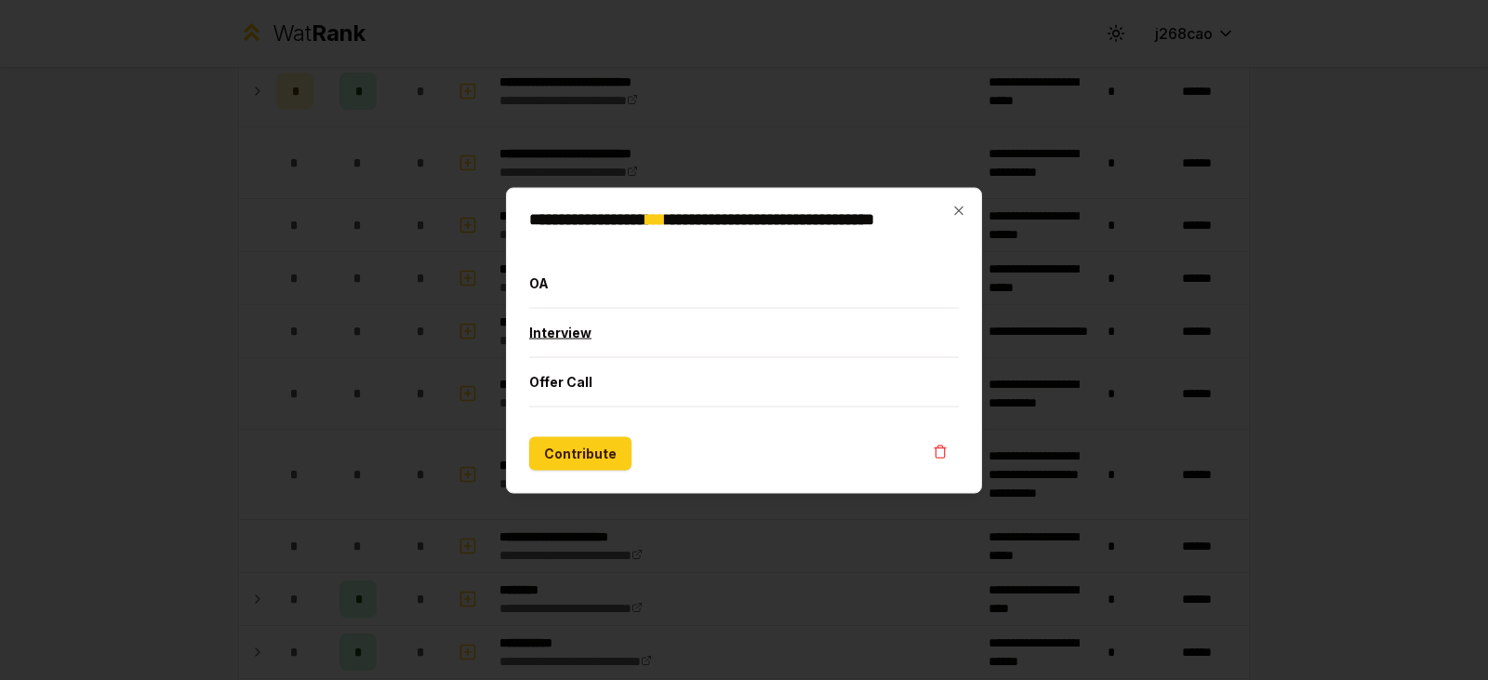
click at [597, 339] on button "Interview" at bounding box center [744, 332] width 430 height 48
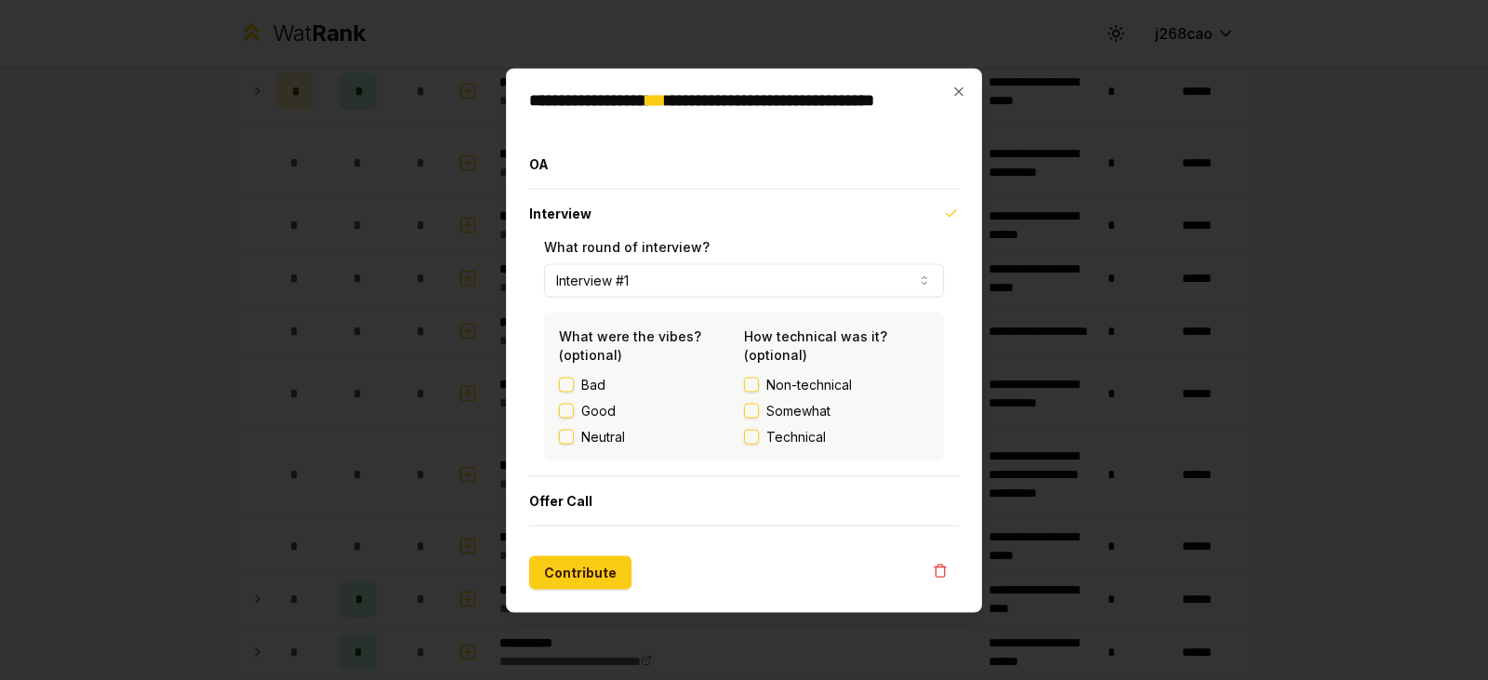
click at [584, 410] on label "Good" at bounding box center [598, 410] width 34 height 19
click at [574, 410] on button "Good" at bounding box center [566, 410] width 15 height 15
click at [850, 376] on span "Non-technical" at bounding box center [810, 384] width 86 height 19
click at [759, 377] on button "Non-technical" at bounding box center [751, 384] width 15 height 15
click at [598, 570] on button "Contribute" at bounding box center [580, 571] width 102 height 33
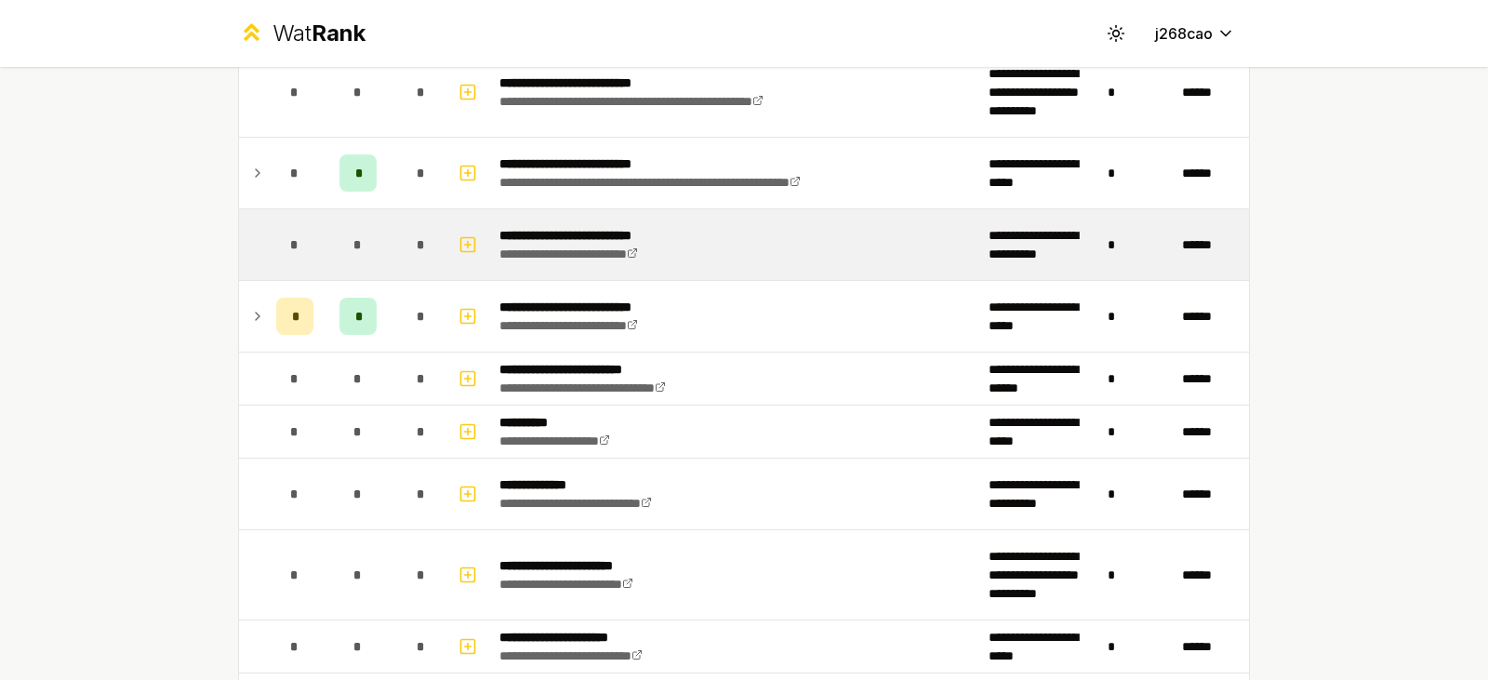
scroll to position [1488, 0]
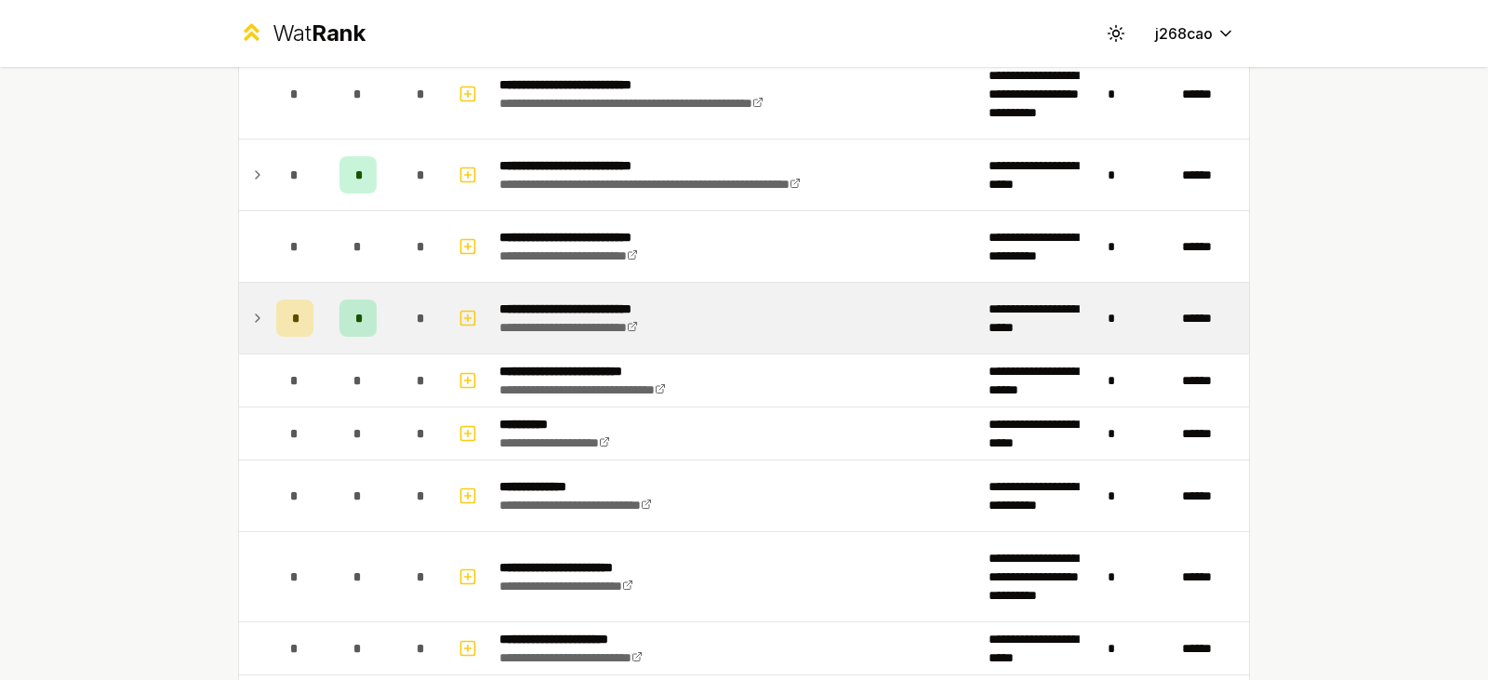
click at [259, 321] on td at bounding box center [254, 318] width 30 height 71
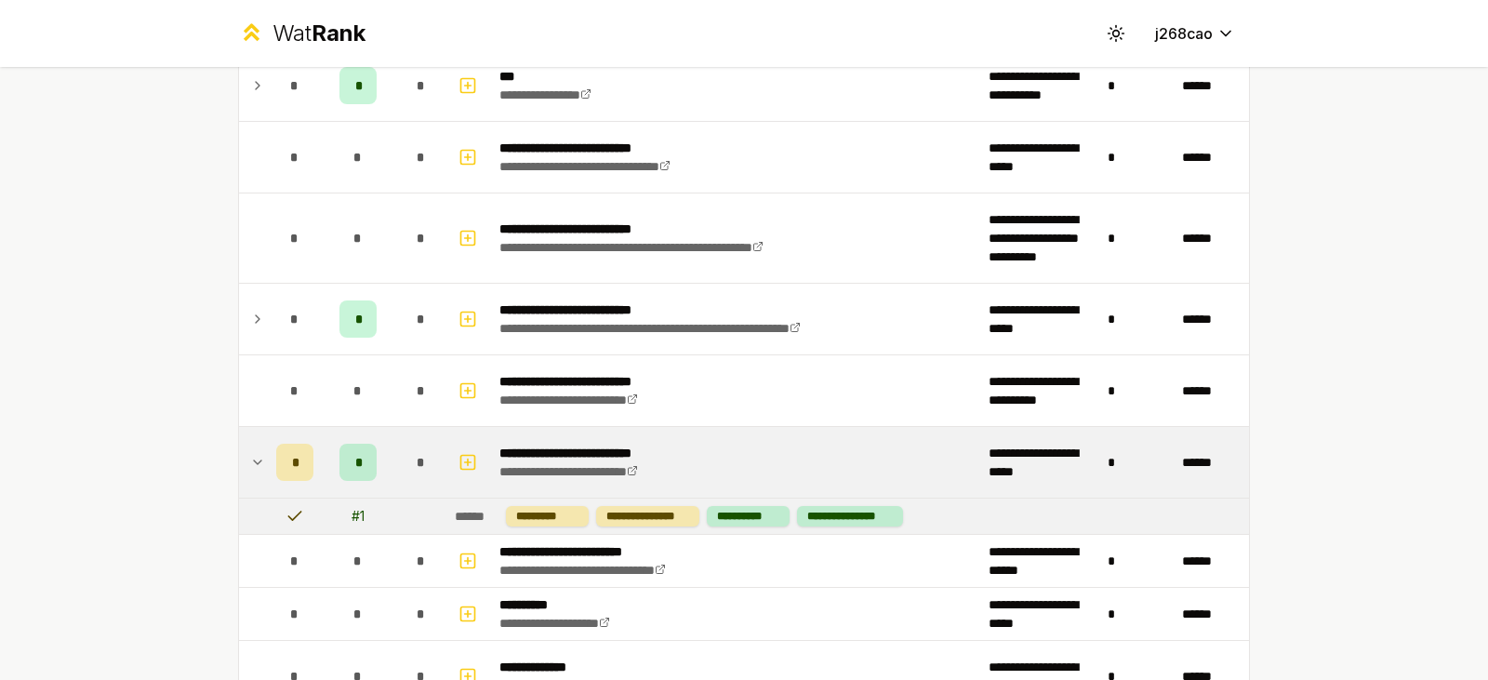
scroll to position [1302, 0]
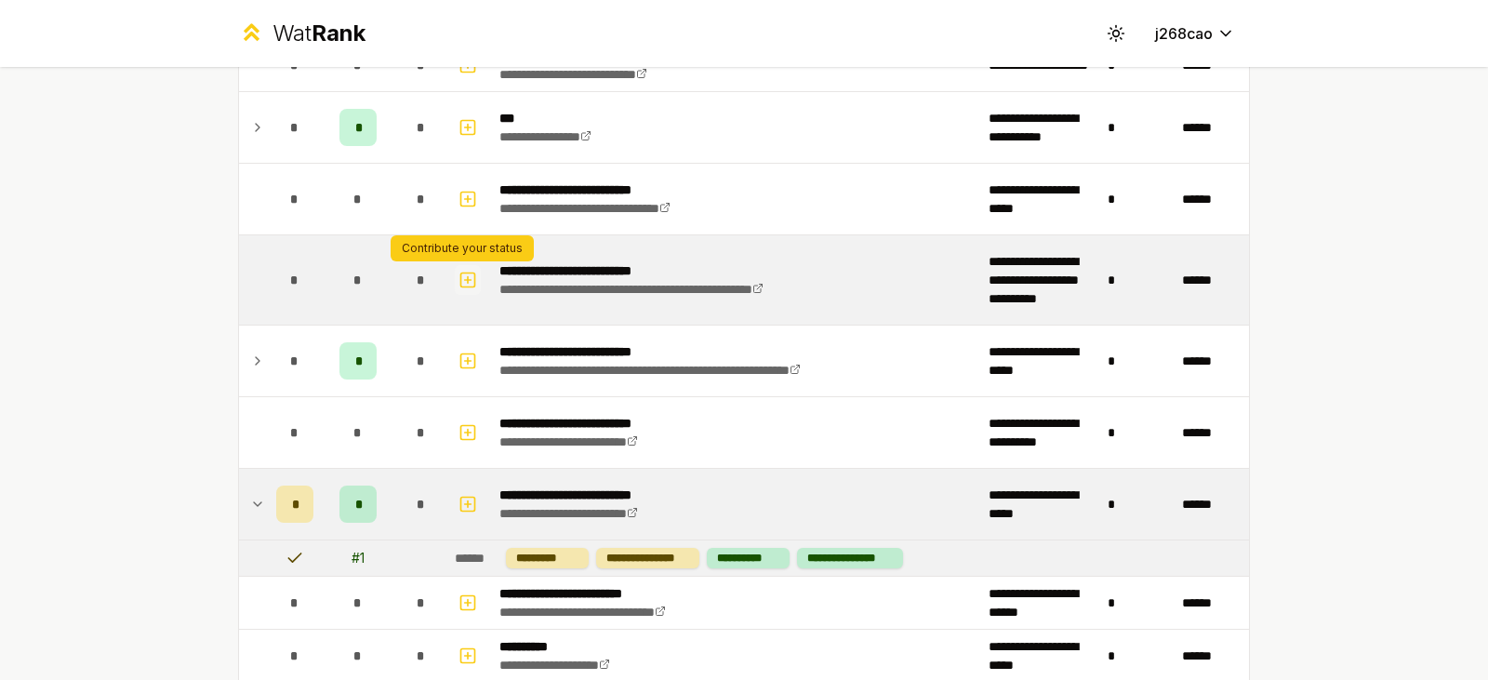
click at [463, 283] on icon "button" at bounding box center [468, 280] width 19 height 22
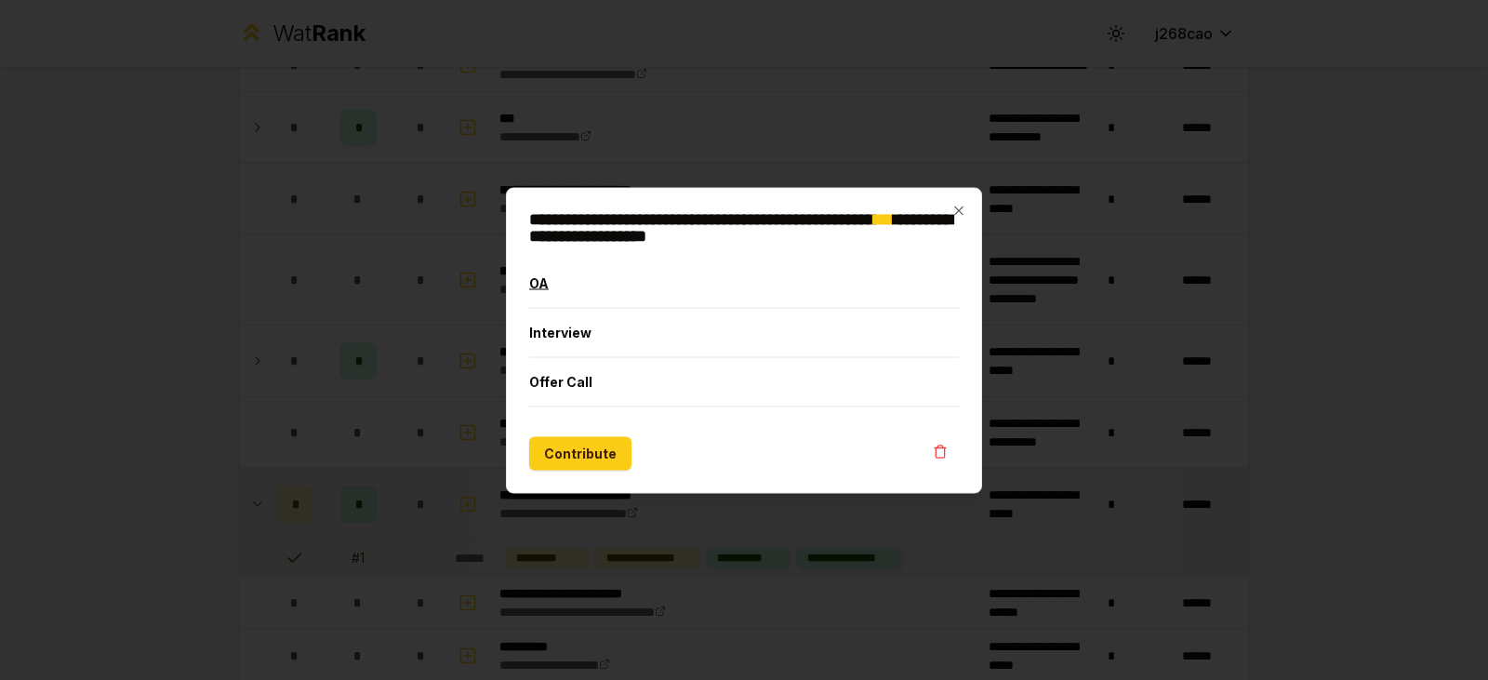
click at [664, 288] on button "OA" at bounding box center [744, 283] width 430 height 48
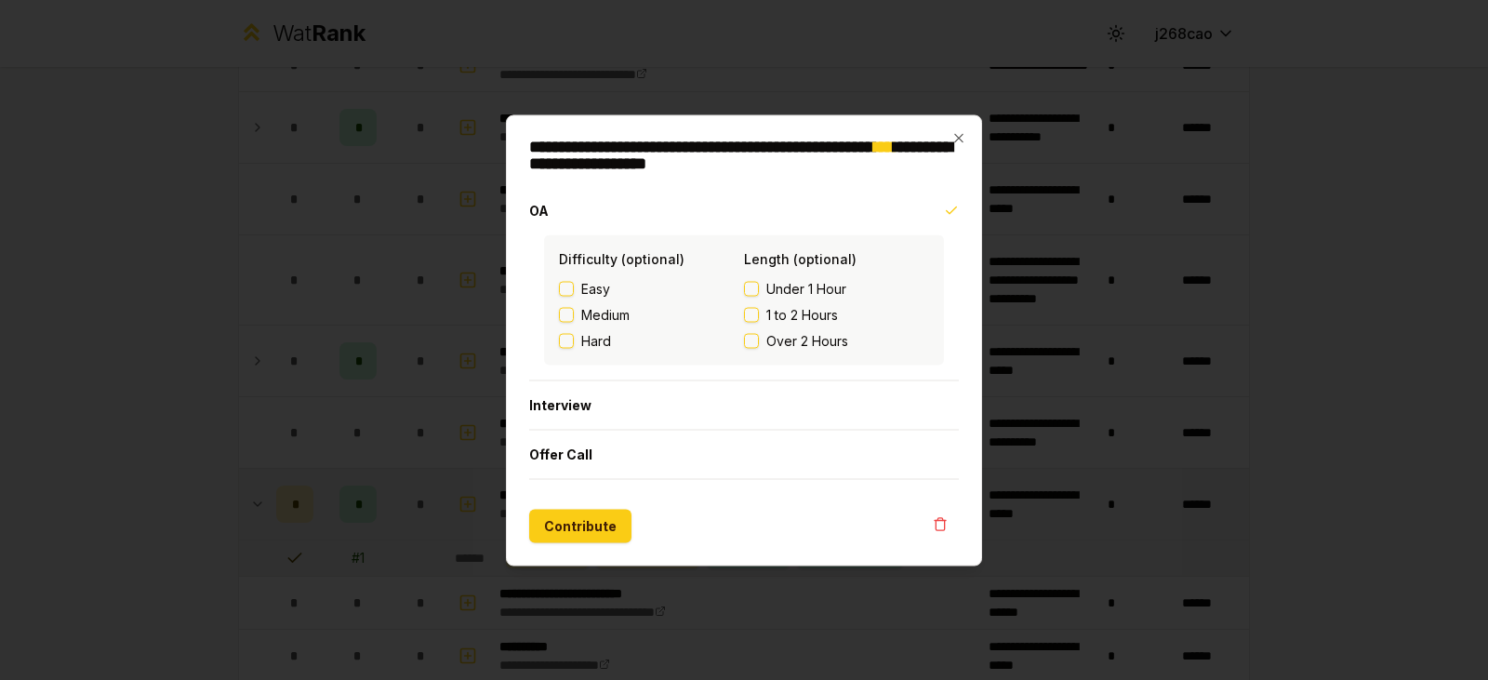
click at [845, 322] on label "1 to 2 Hours" at bounding box center [836, 314] width 185 height 19
click at [759, 322] on button "1 to 2 Hours" at bounding box center [751, 314] width 15 height 15
click at [591, 335] on span "Hard" at bounding box center [596, 340] width 30 height 19
click at [574, 335] on button "Hard" at bounding box center [566, 340] width 15 height 15
click at [965, 138] on icon "button" at bounding box center [959, 137] width 15 height 15
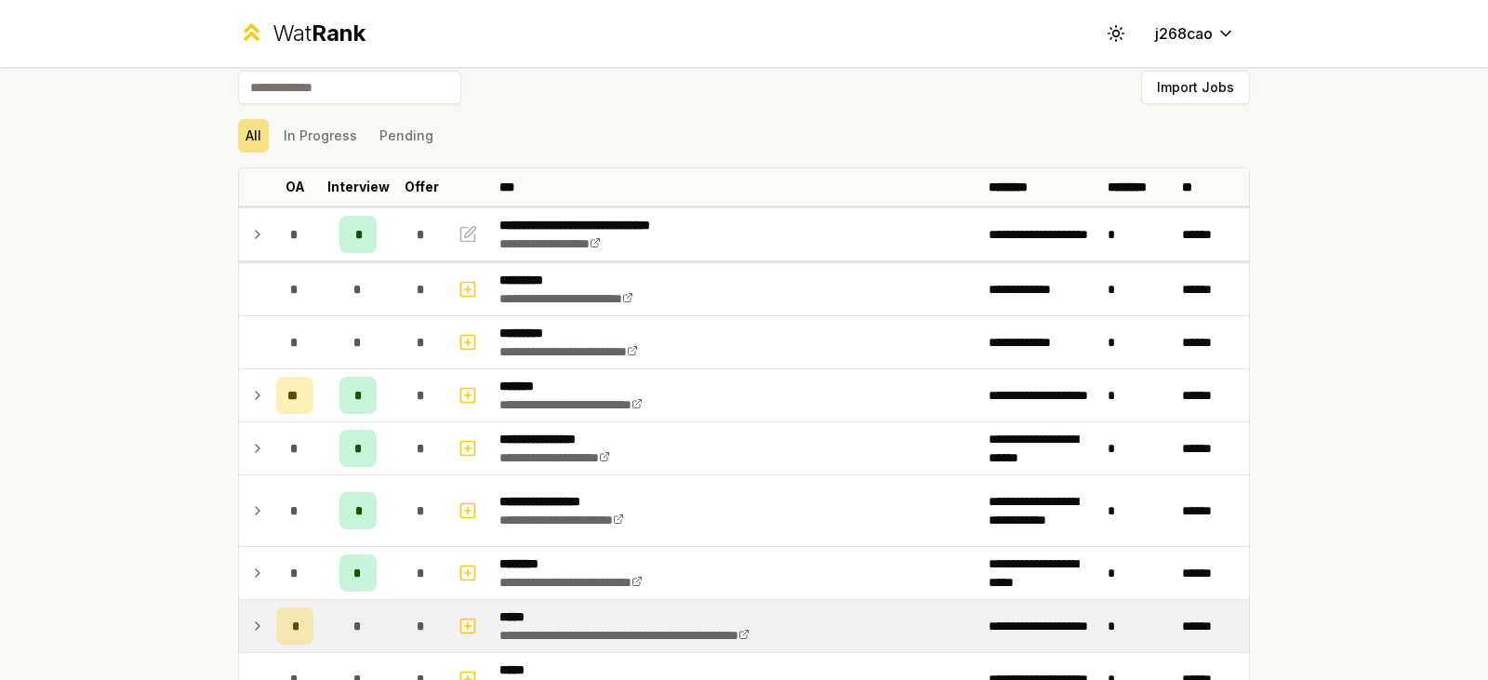
scroll to position [0, 0]
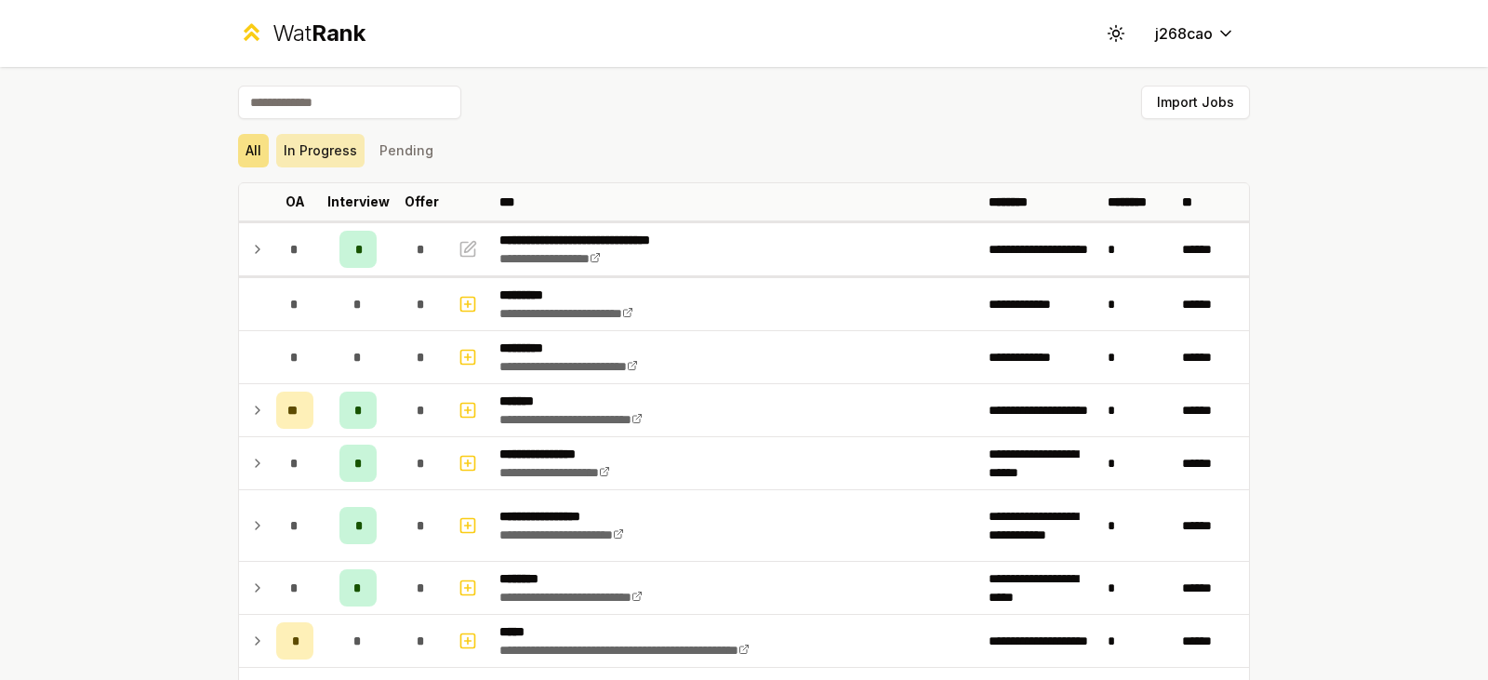
click at [327, 145] on button "In Progress" at bounding box center [320, 150] width 88 height 33
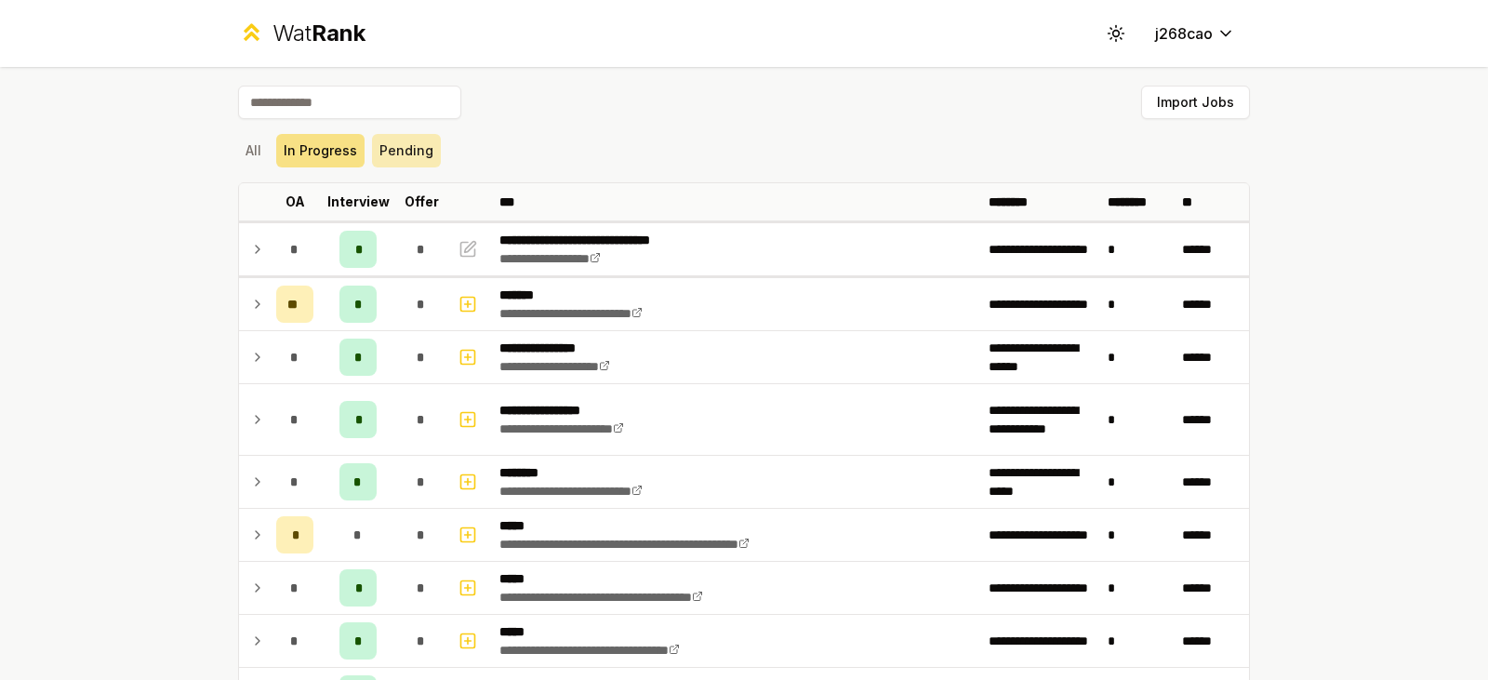
click at [396, 154] on button "Pending" at bounding box center [406, 150] width 69 height 33
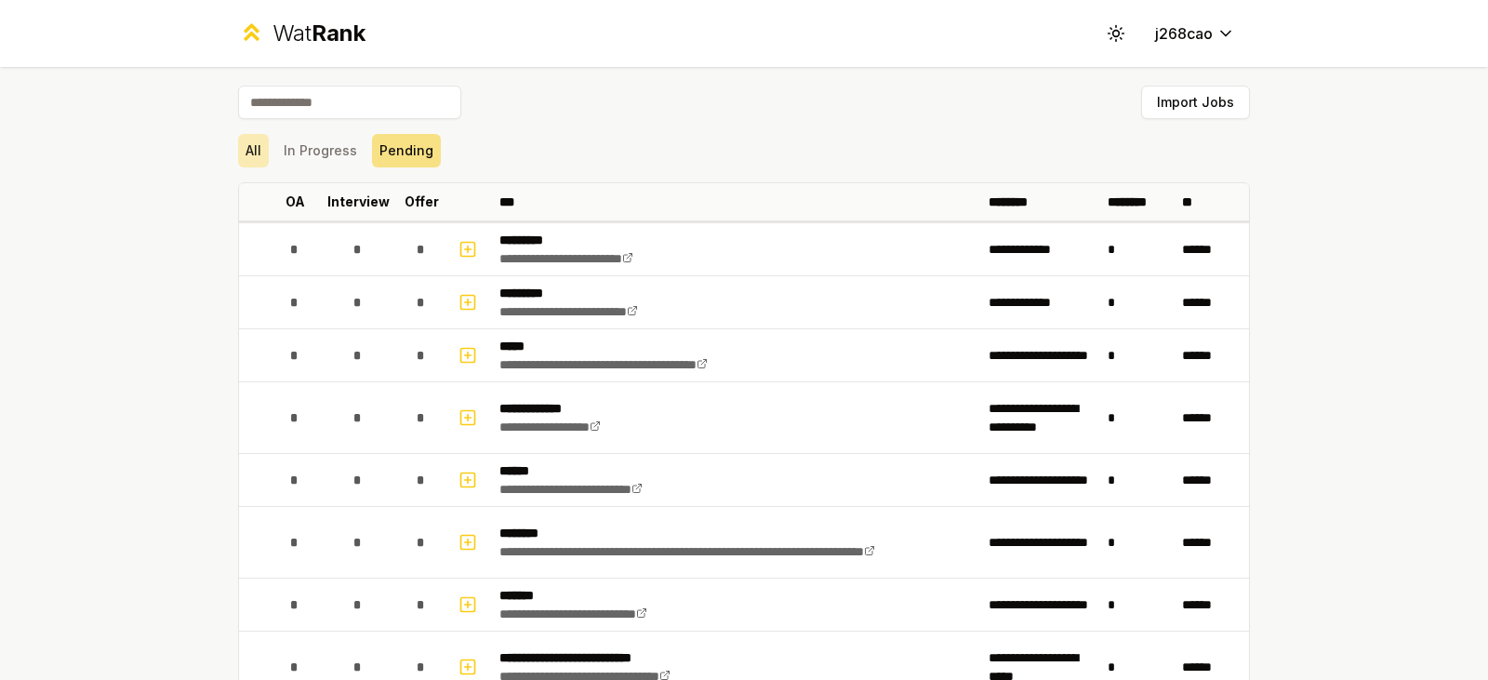
click at [259, 143] on button "All" at bounding box center [253, 150] width 31 height 33
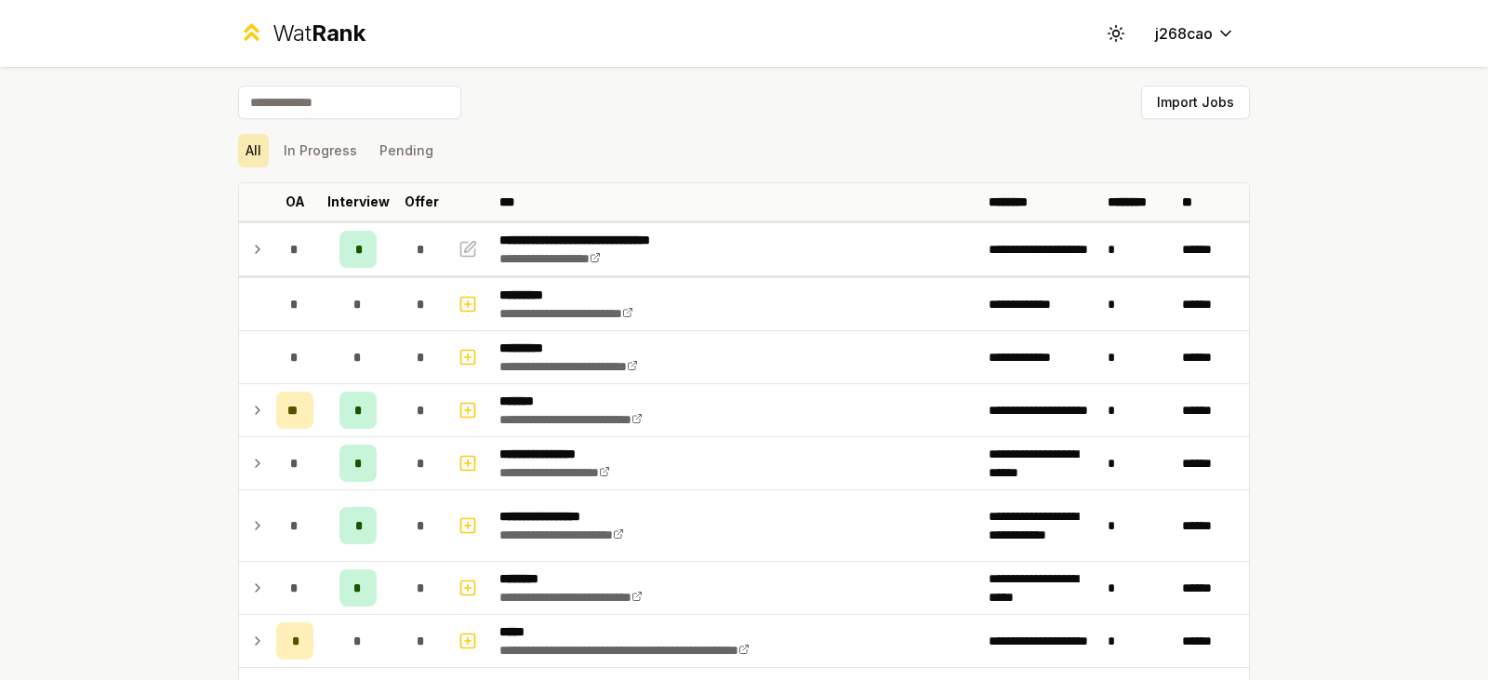
click at [250, 152] on button "All" at bounding box center [253, 150] width 31 height 33
